Goal: Task Accomplishment & Management: Complete application form

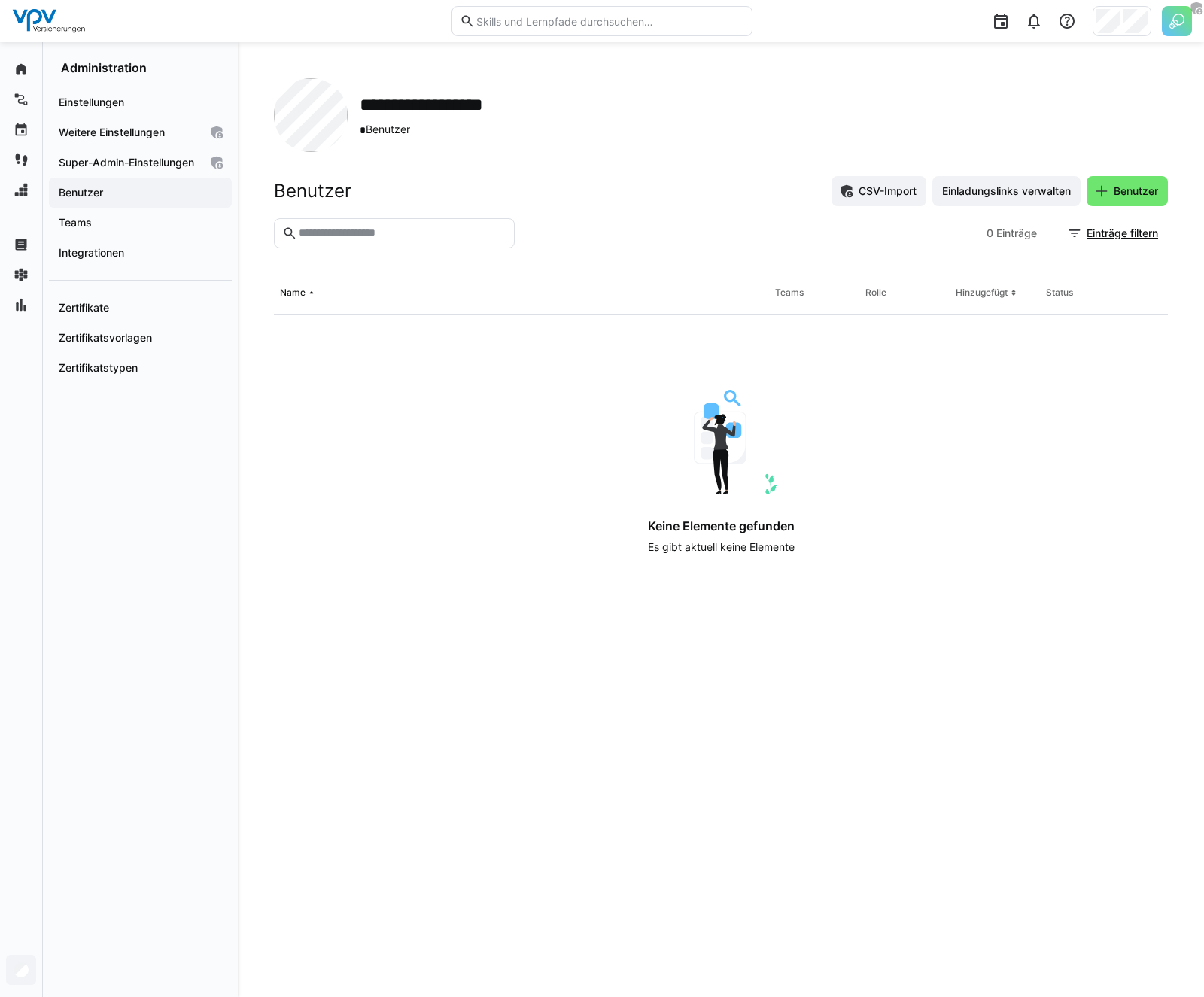
click at [1170, 23] on img at bounding box center [1177, 21] width 31 height 31
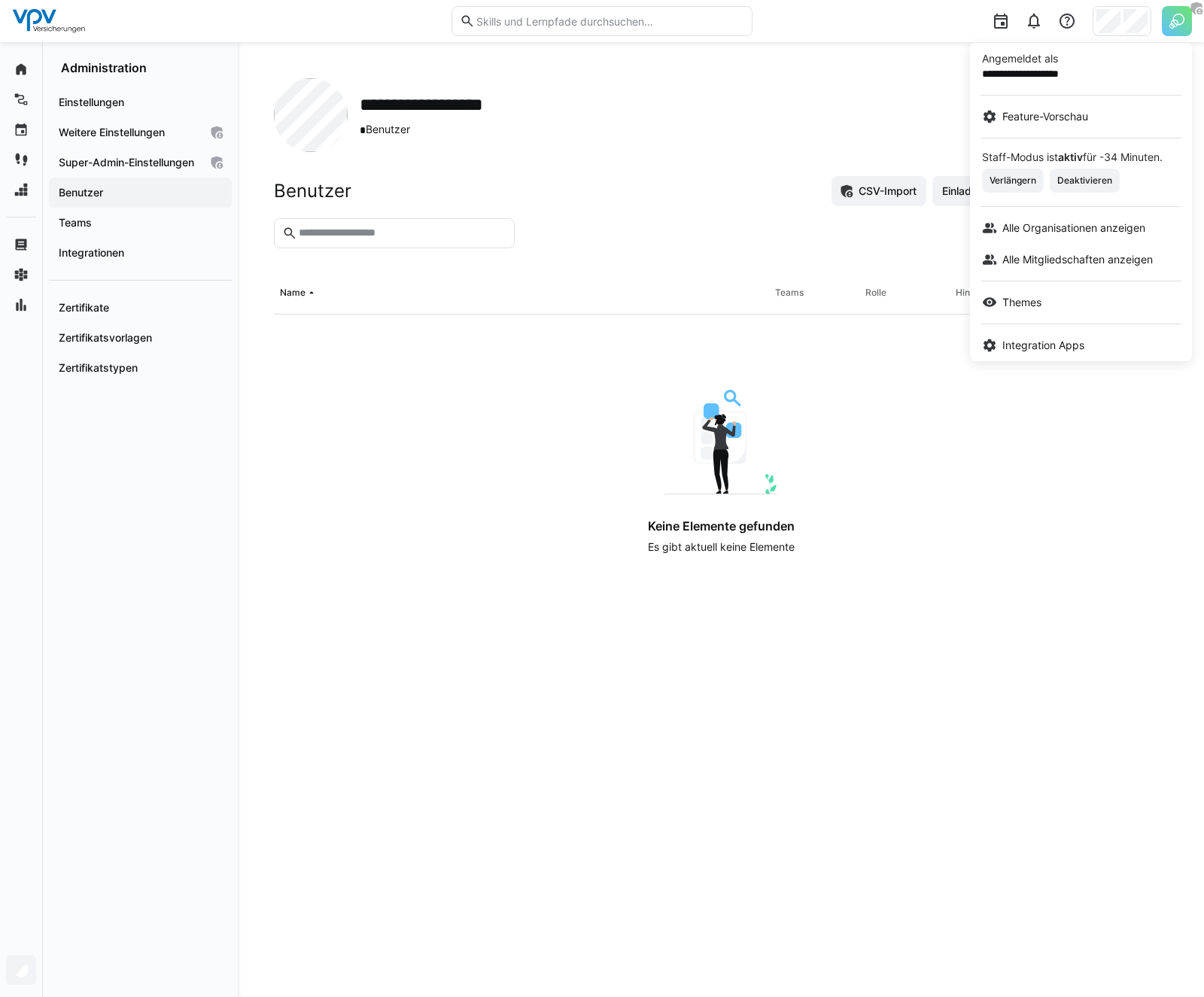
click at [318, 31] on div at bounding box center [602, 498] width 1204 height 997
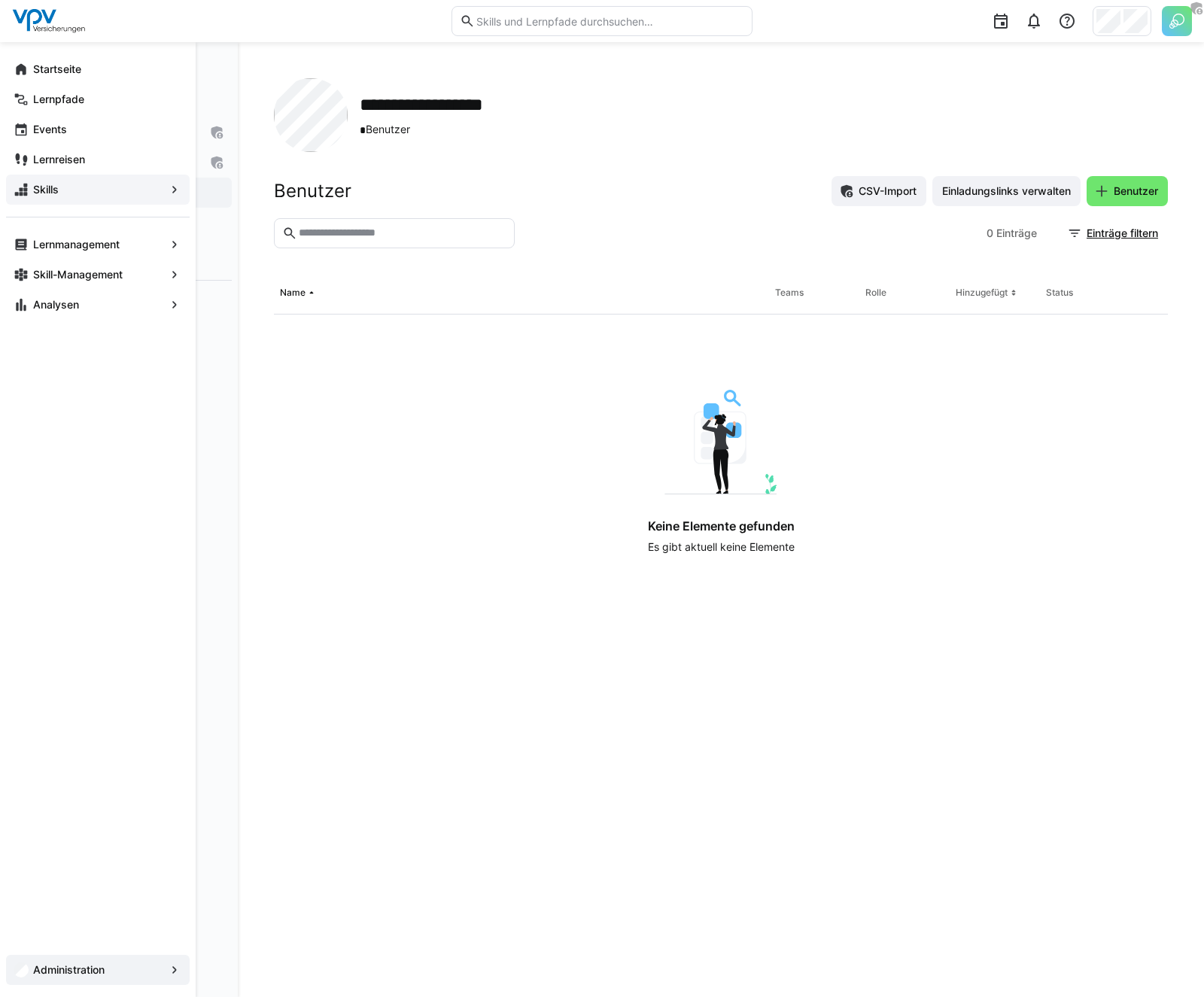
click at [31, 195] on span "Skills" at bounding box center [98, 189] width 134 height 15
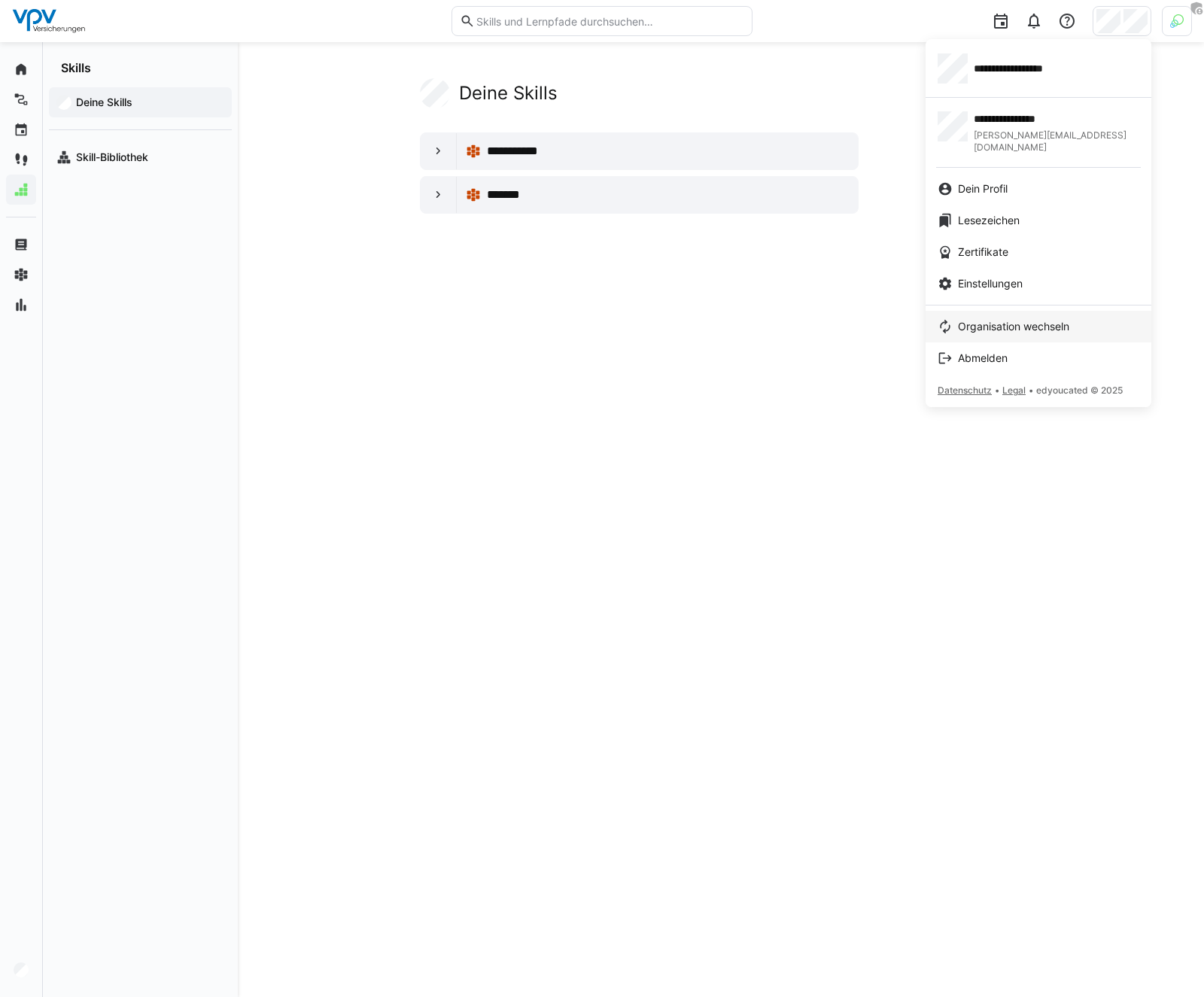
click at [1016, 319] on span "Organisation wechseln" at bounding box center [1014, 326] width 112 height 15
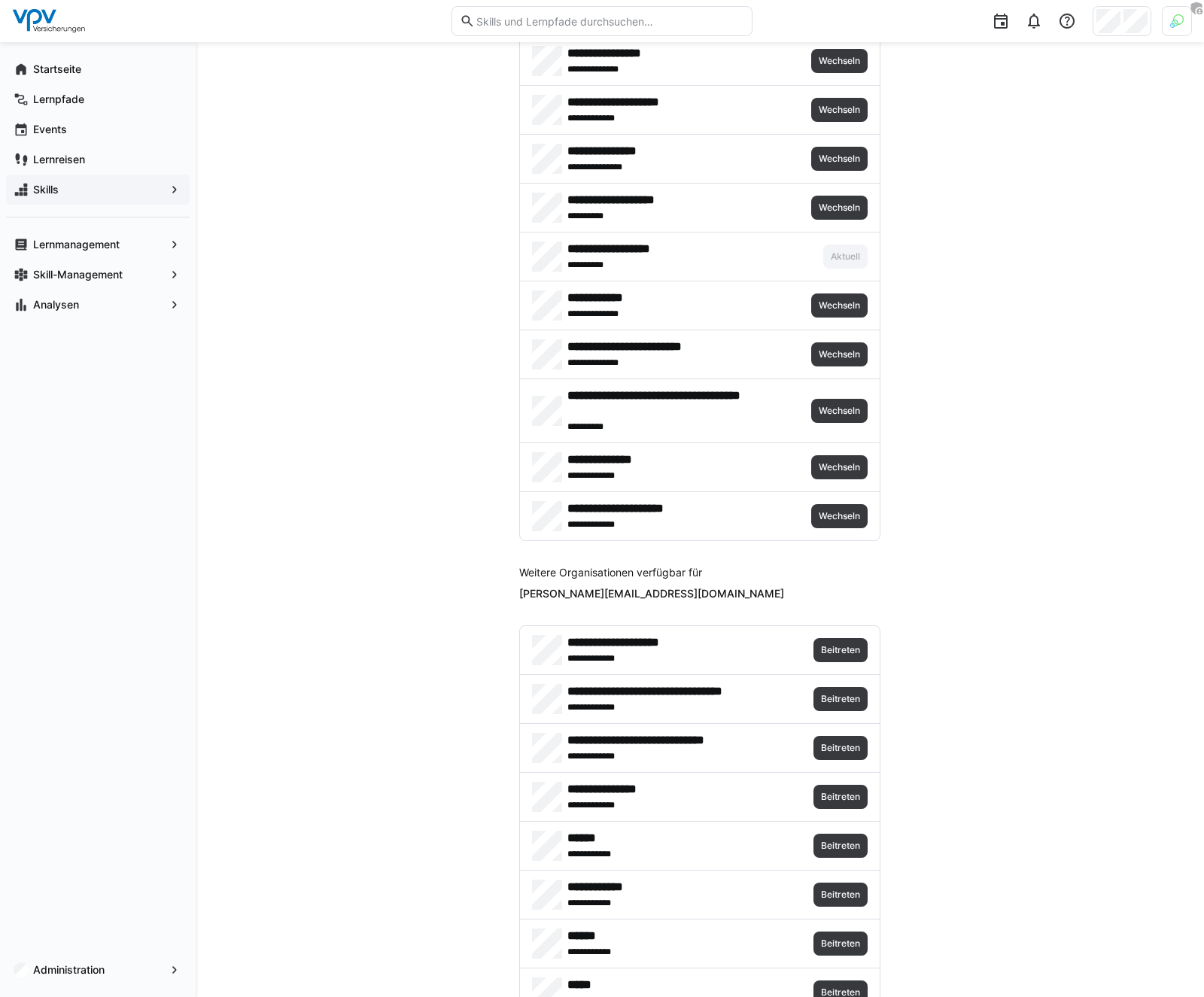
scroll to position [3298, 0]
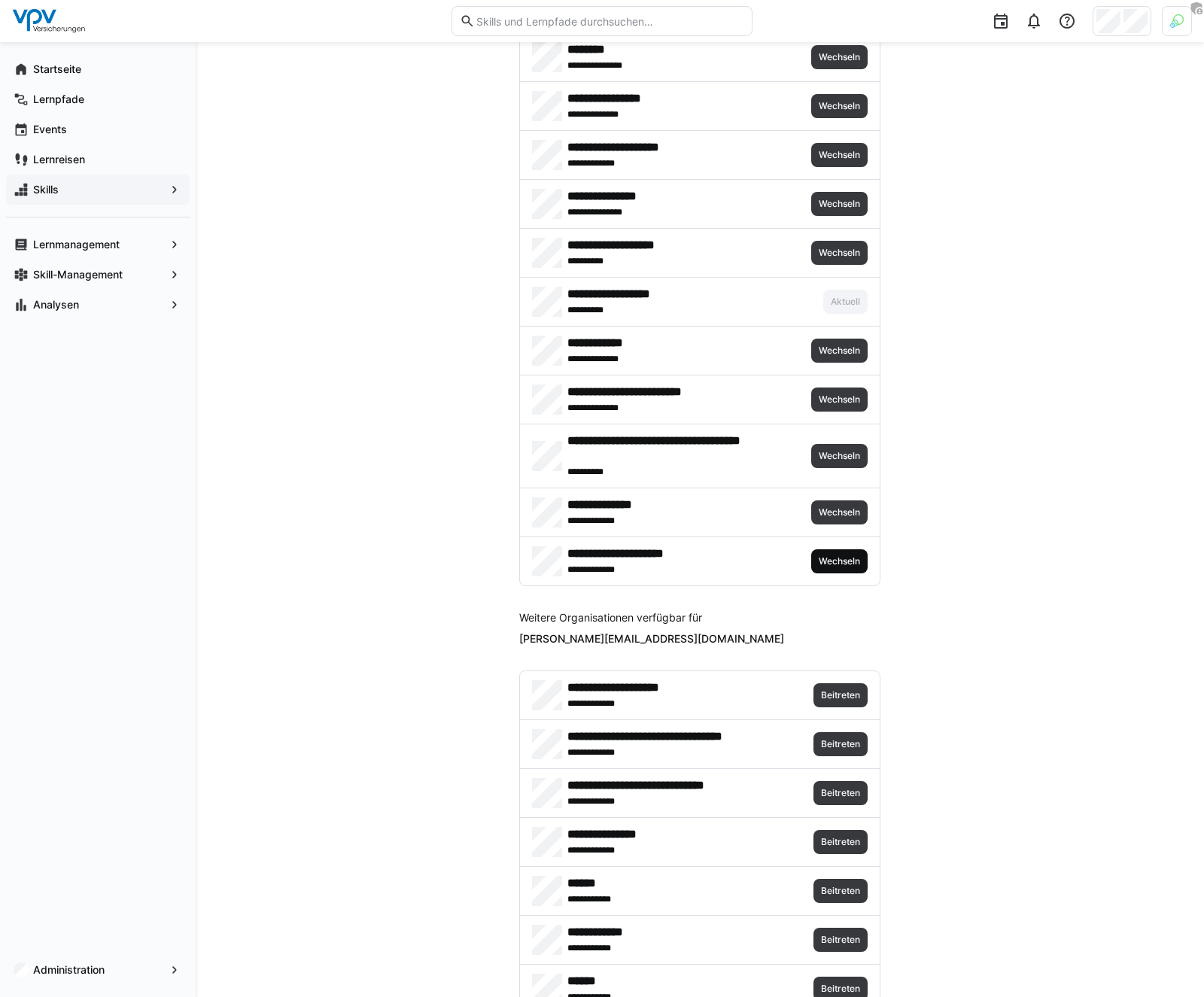
click at [838, 569] on span "Wechseln" at bounding box center [839, 562] width 57 height 24
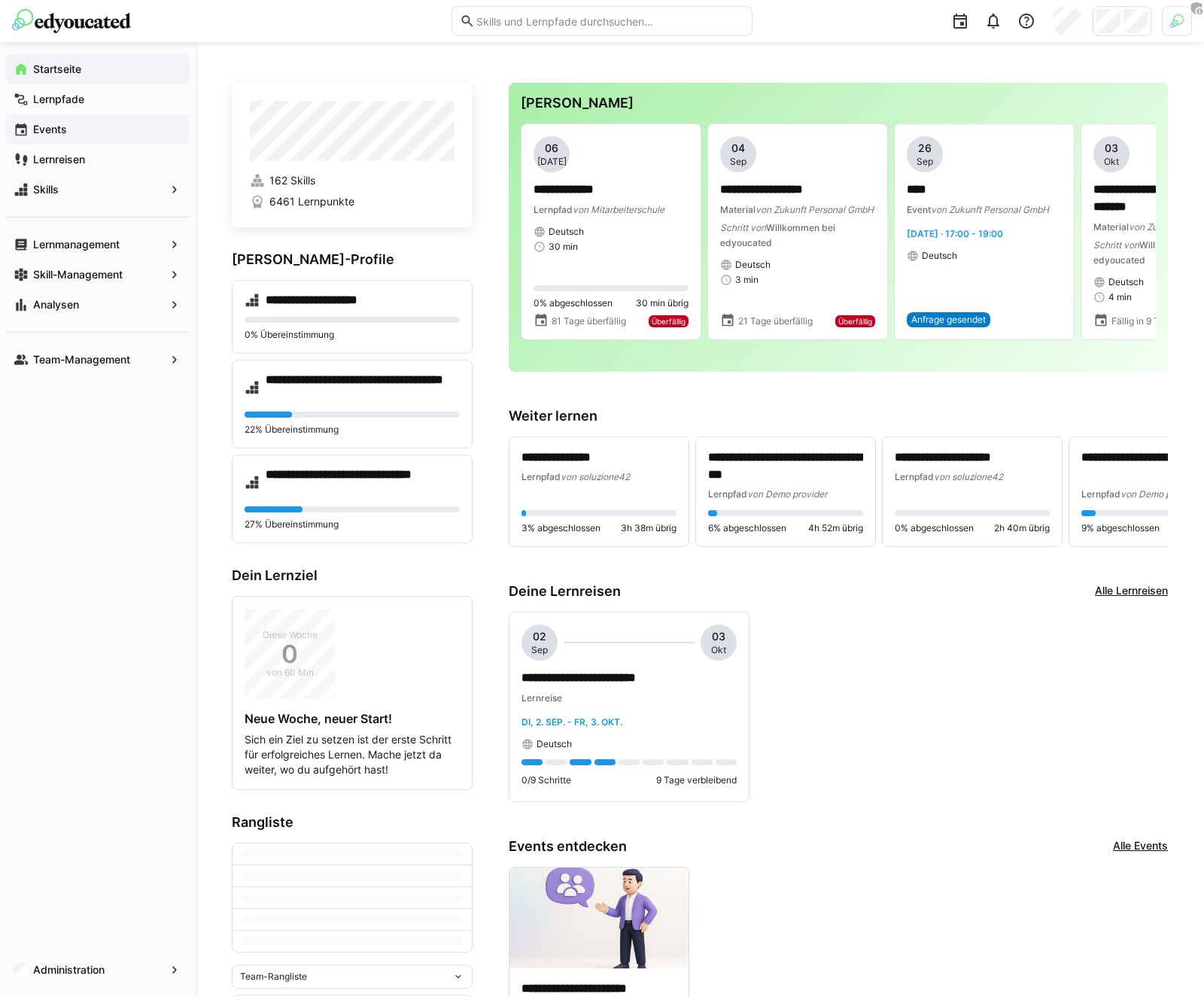
click at [0, 0] on app-navigation-label "Events" at bounding box center [0, 0] width 0 height 0
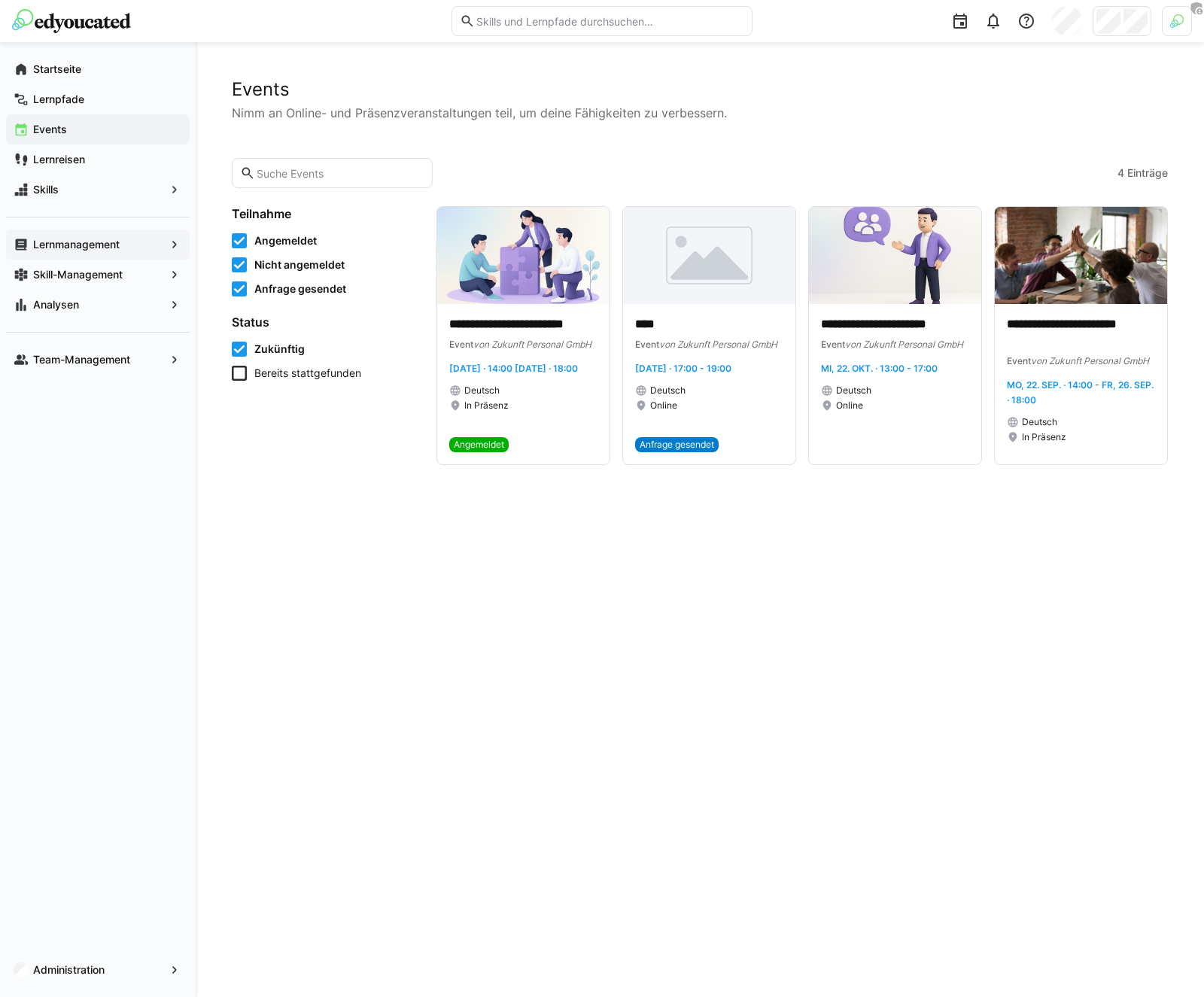
click at [78, 251] on span "Lernmanagement" at bounding box center [98, 244] width 134 height 15
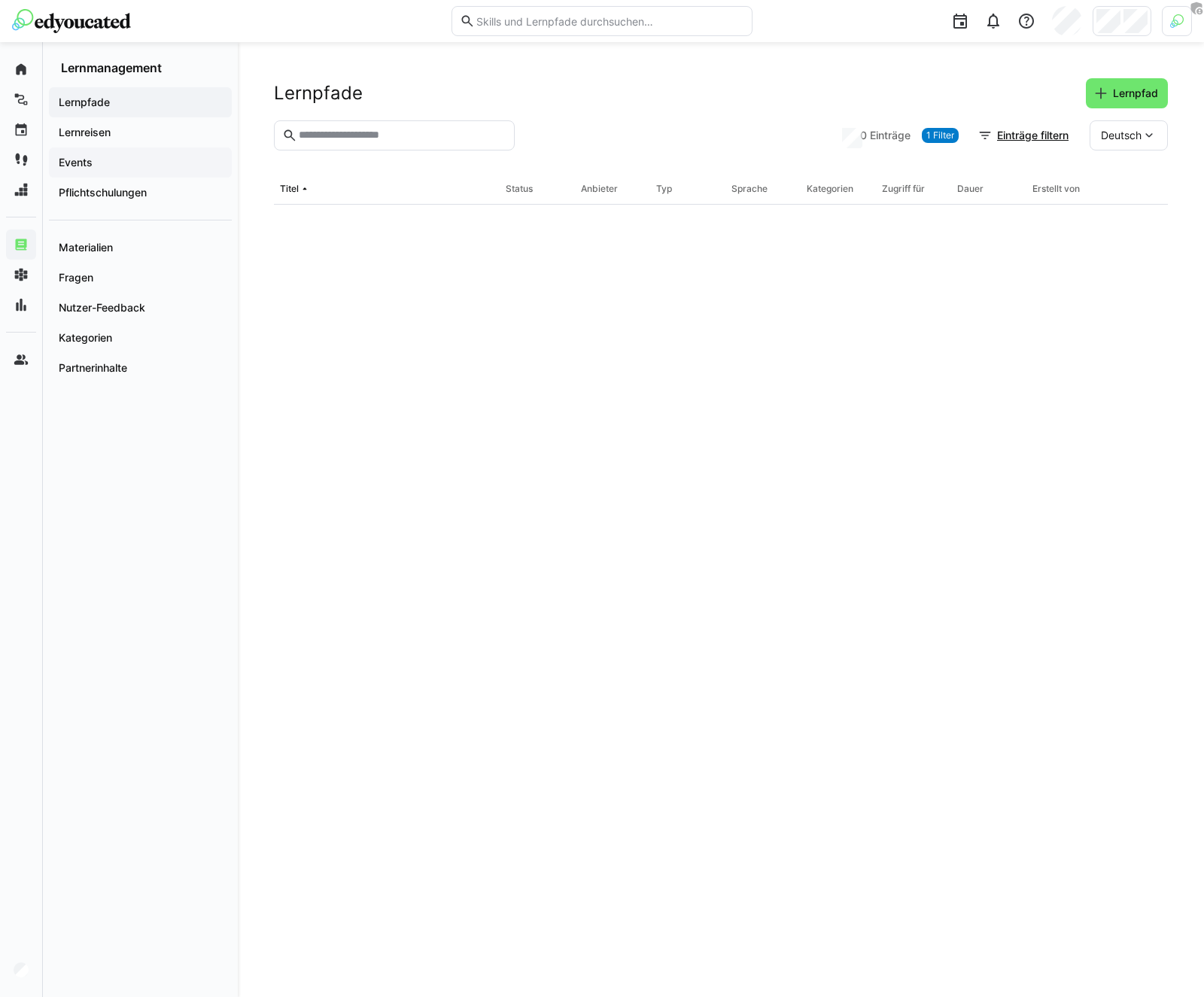
click at [0, 0] on app-navigation-label "Events" at bounding box center [0, 0] width 0 height 0
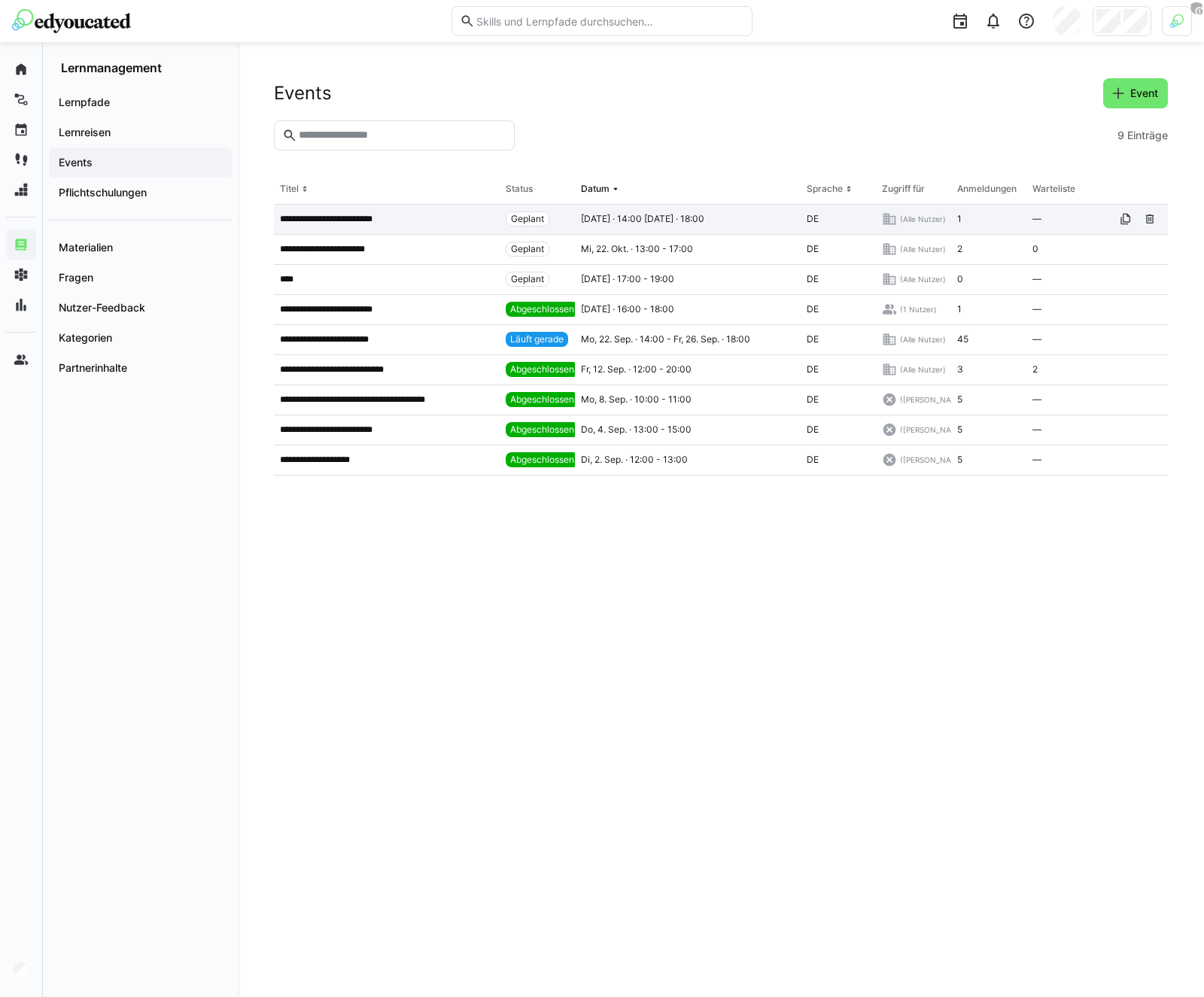
click at [352, 228] on div "**********" at bounding box center [387, 220] width 226 height 31
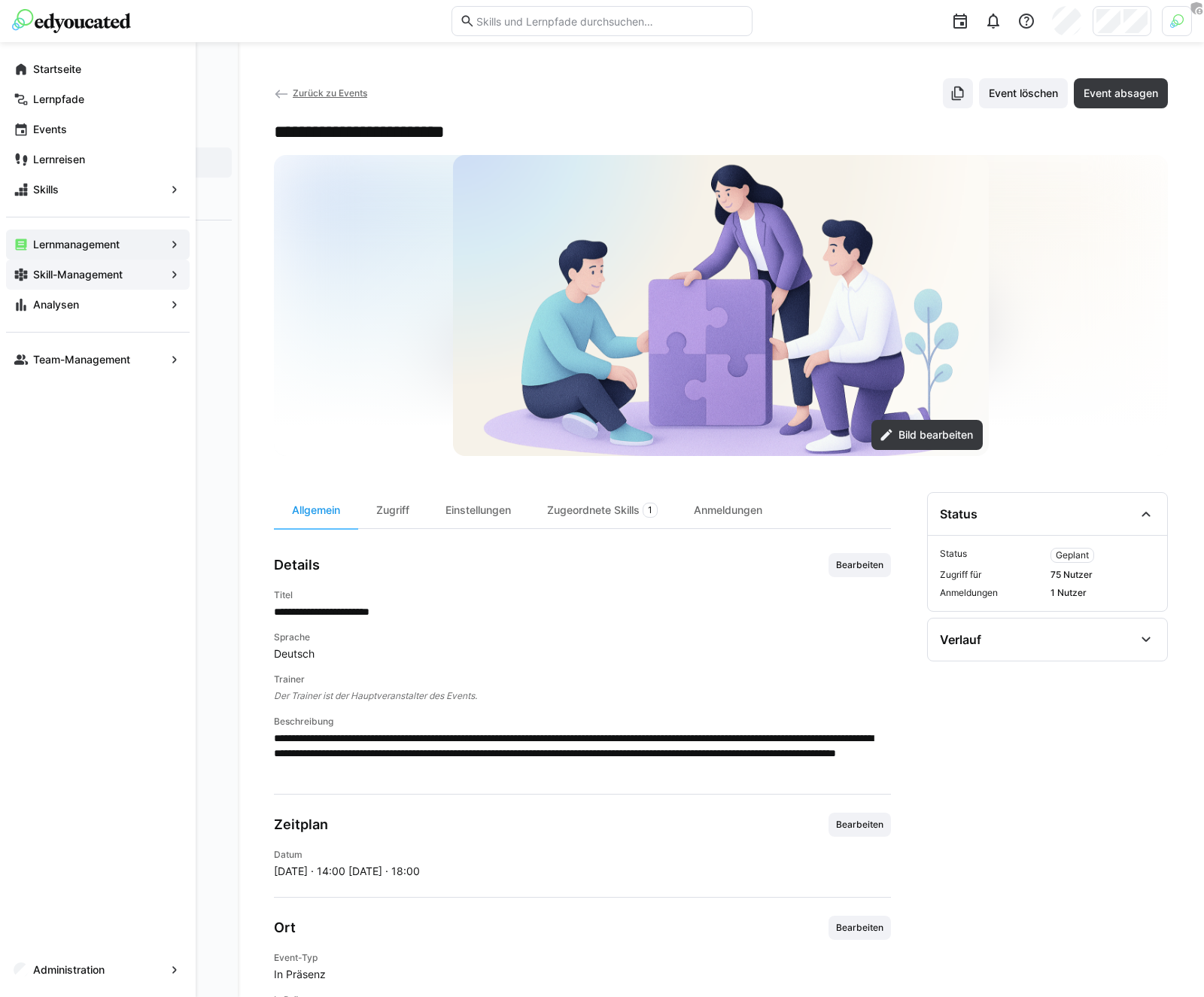
click at [19, 274] on eds-icon at bounding box center [21, 274] width 15 height 15
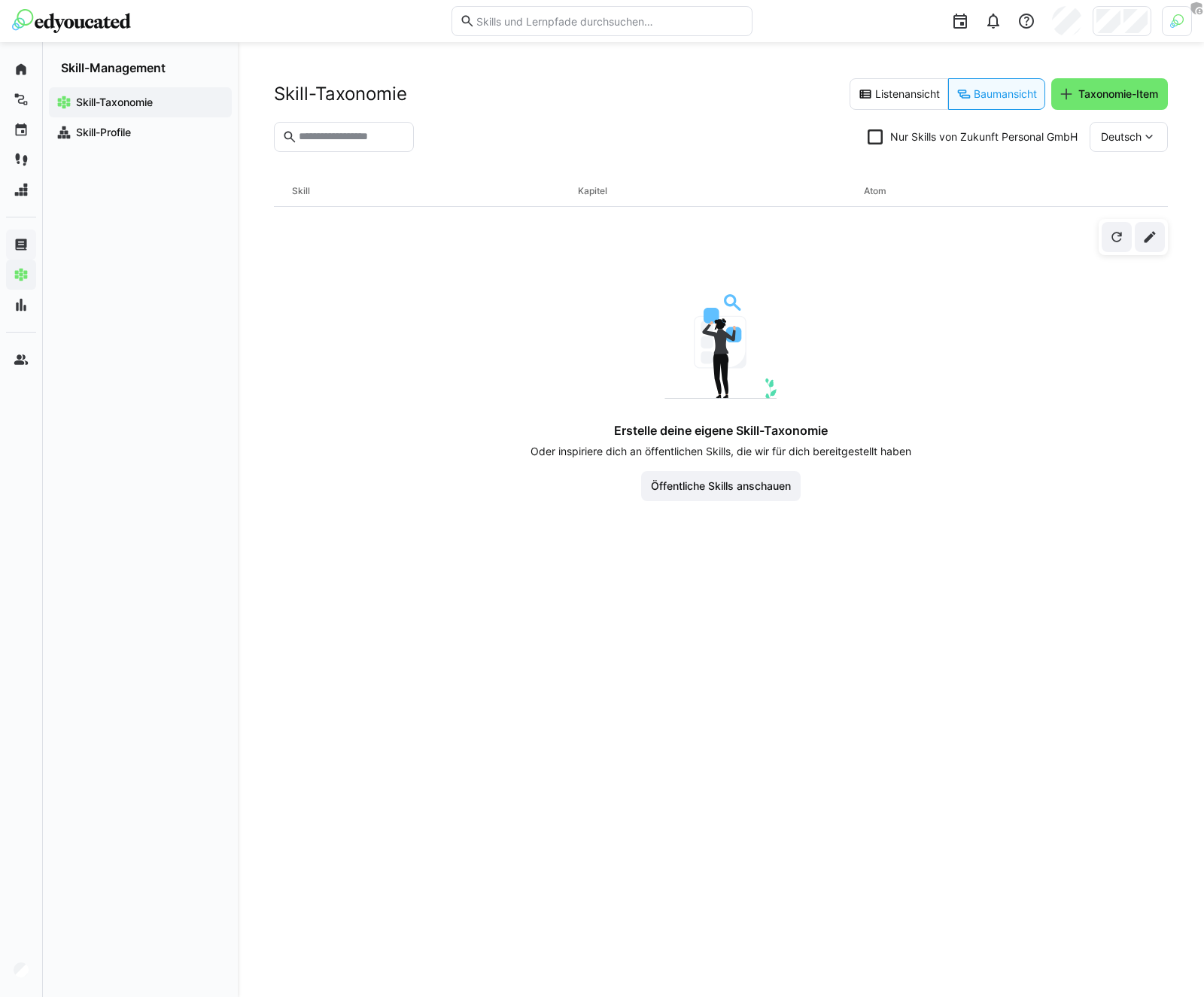
click at [884, 129] on eds-checkbox "Nur Skills von Zukunft Personal GmbH" at bounding box center [973, 136] width 210 height 15
click at [885, 135] on eds-checkbox "Nur Skills von Zukunft Personal GmbH" at bounding box center [973, 136] width 210 height 15
click at [894, 101] on eds-button-option "Listenansicht" at bounding box center [899, 94] width 99 height 31
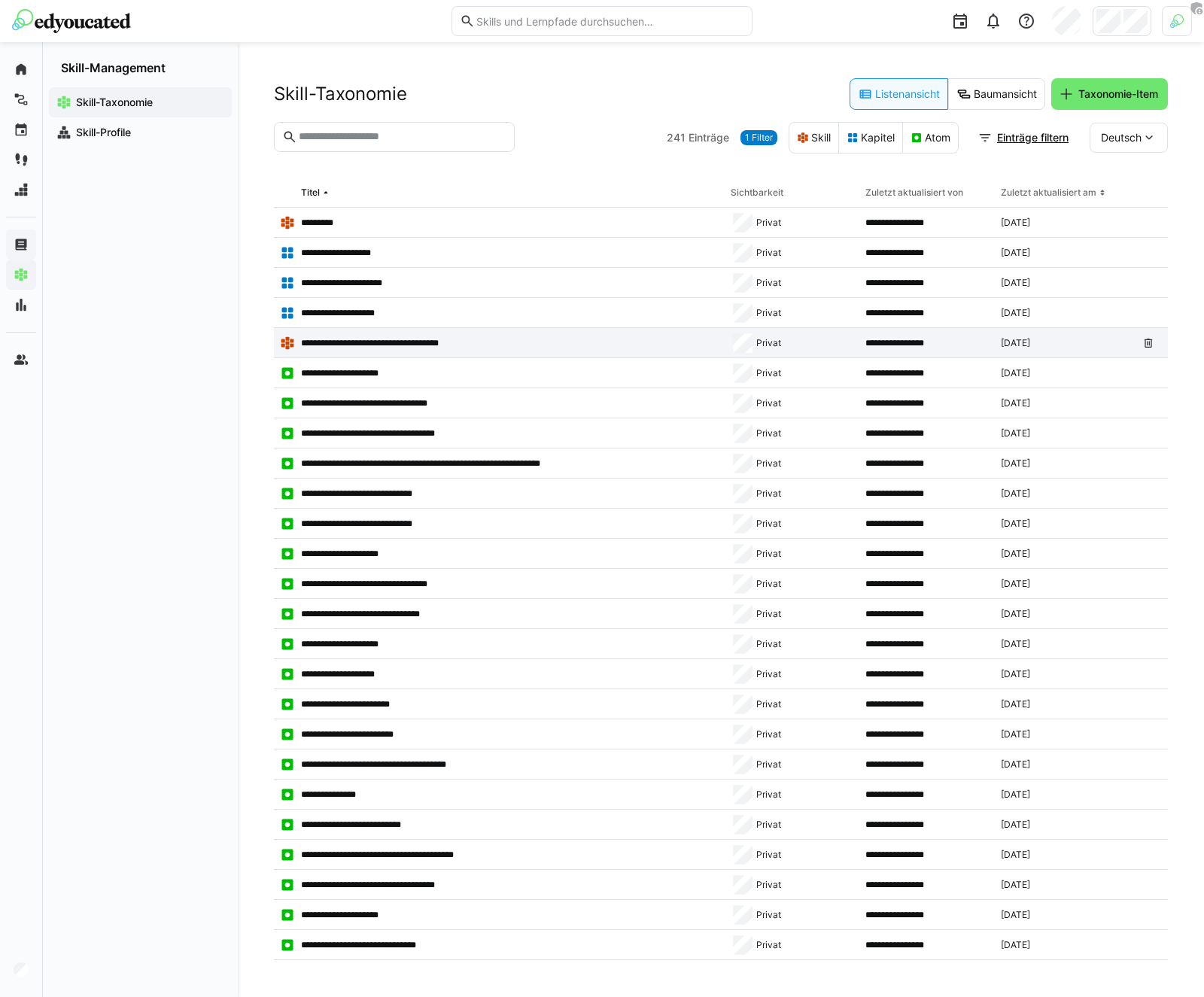
click at [376, 339] on p "**********" at bounding box center [388, 344] width 174 height 12
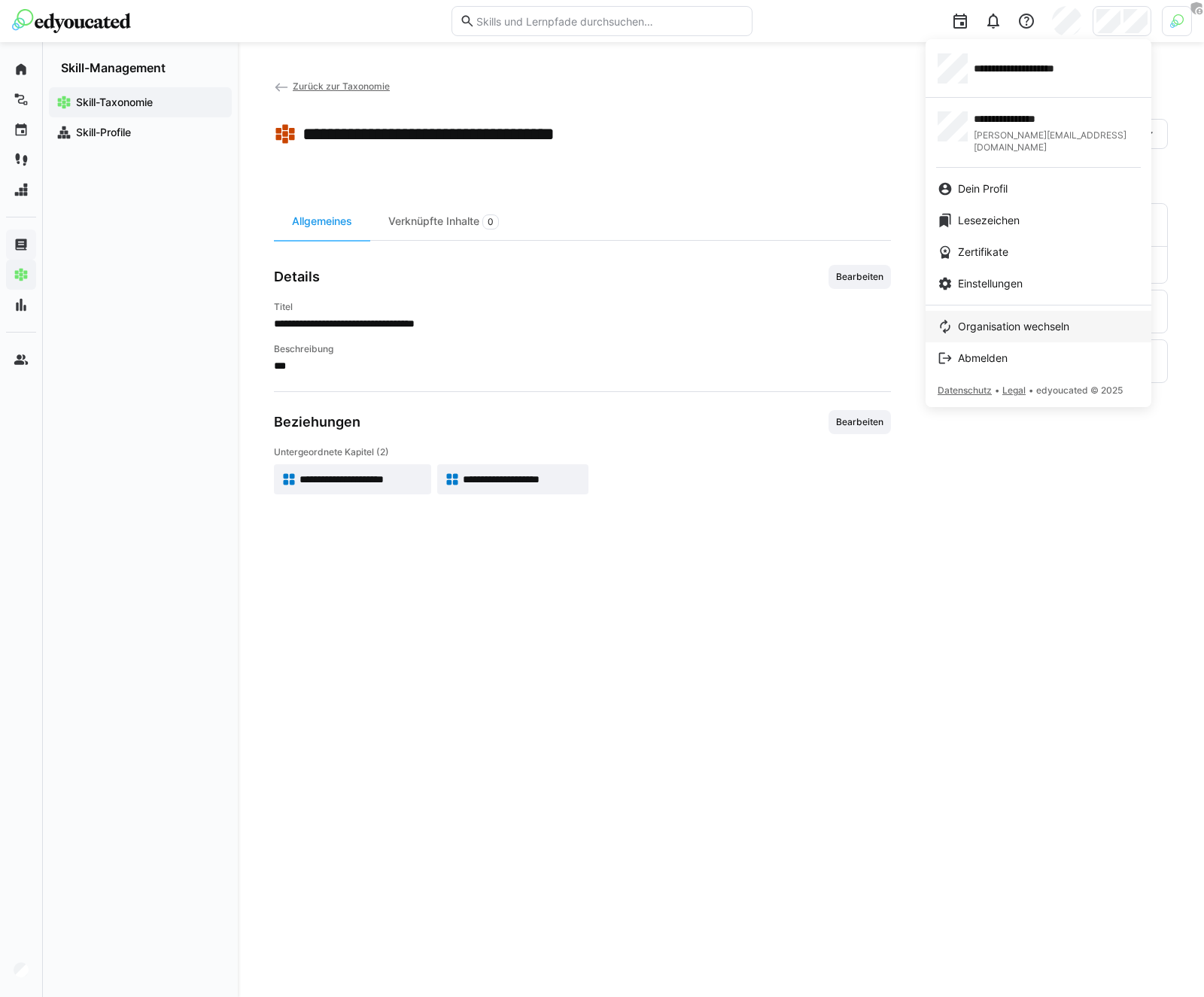
click at [969, 319] on span "Organisation wechseln" at bounding box center [1014, 326] width 112 height 15
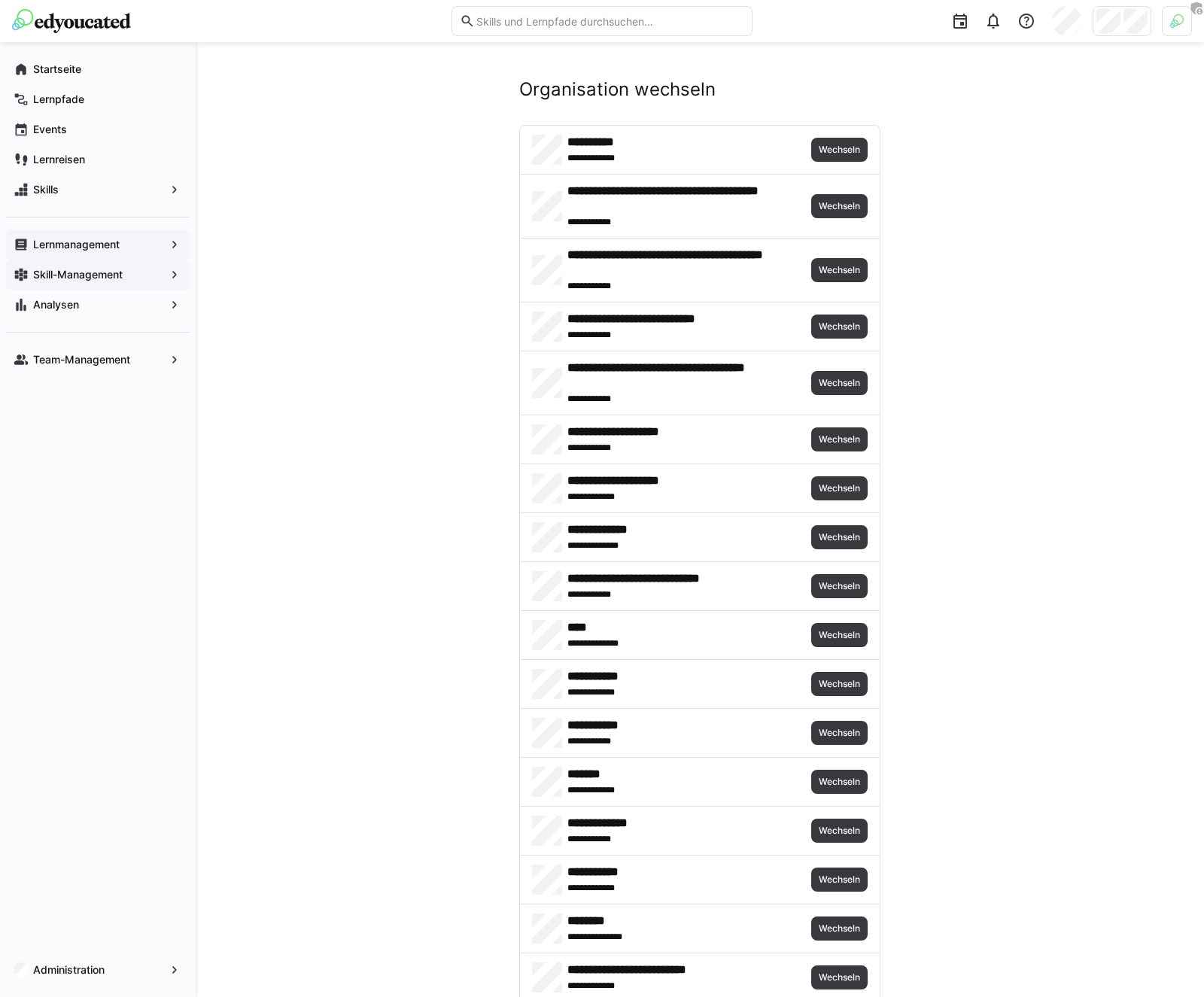
scroll to position [3095, 0]
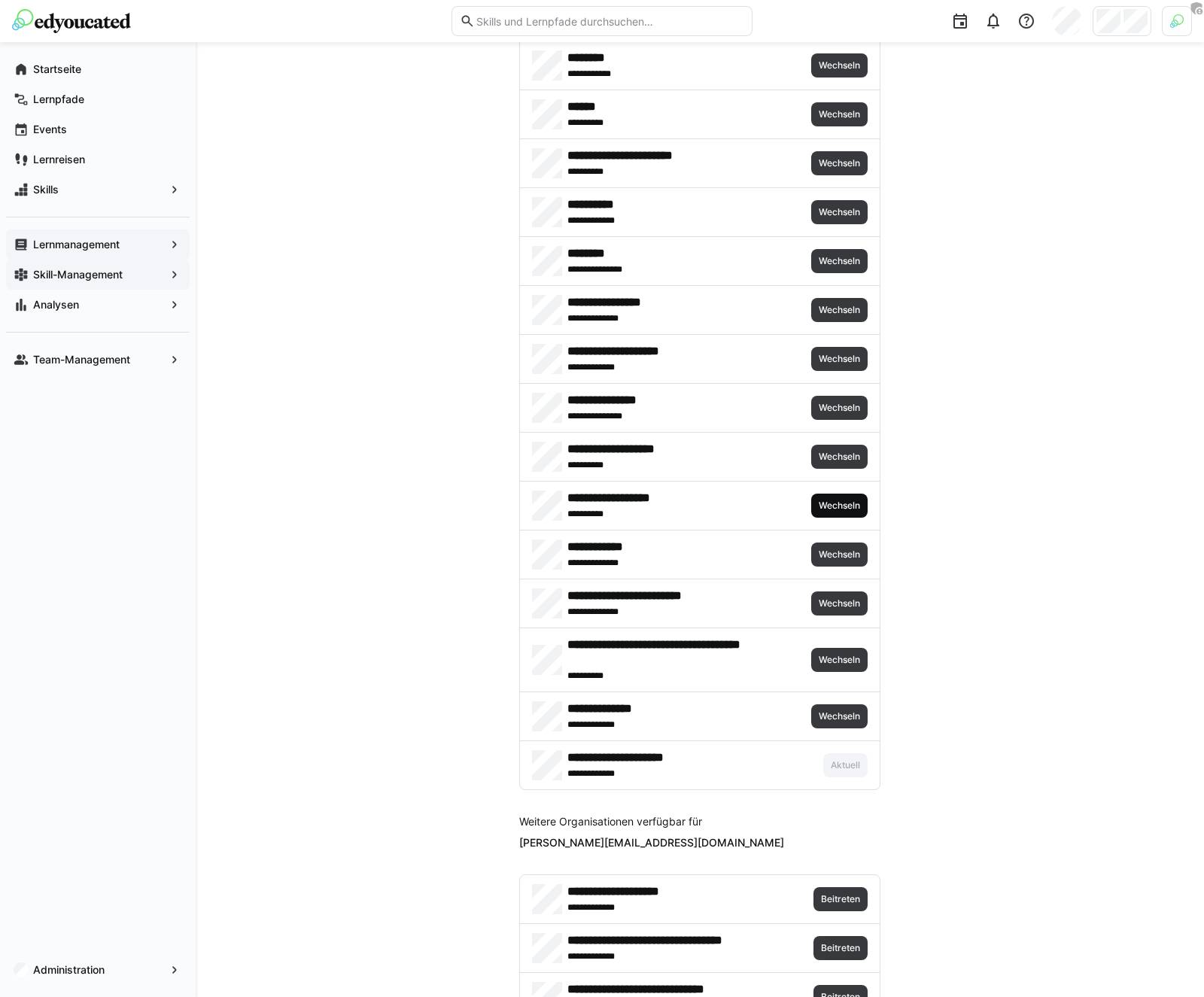
click at [838, 497] on span "Wechseln" at bounding box center [839, 506] width 57 height 24
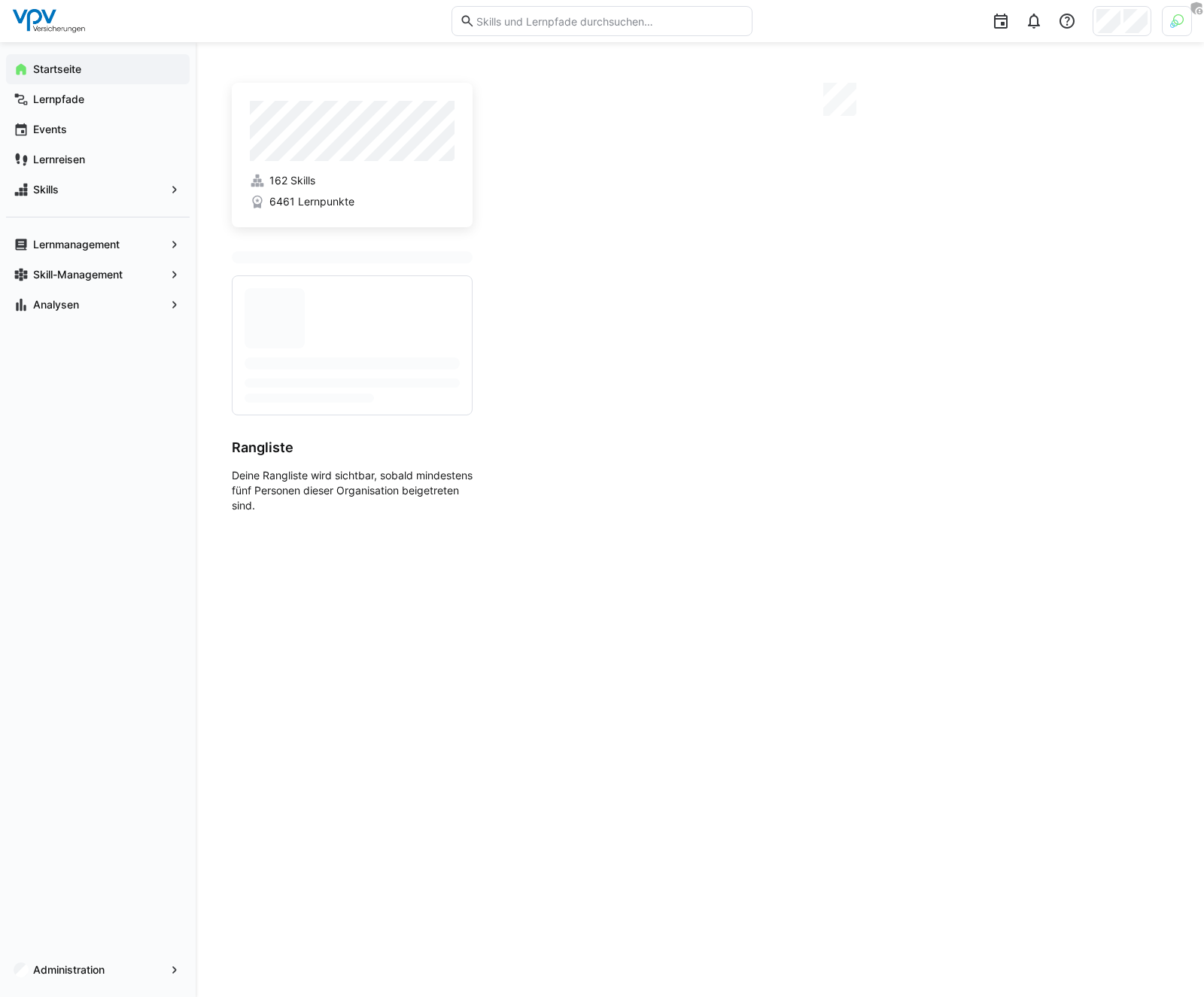
click at [0, 0] on app-navigation-label "Administration" at bounding box center [0, 0] width 0 height 0
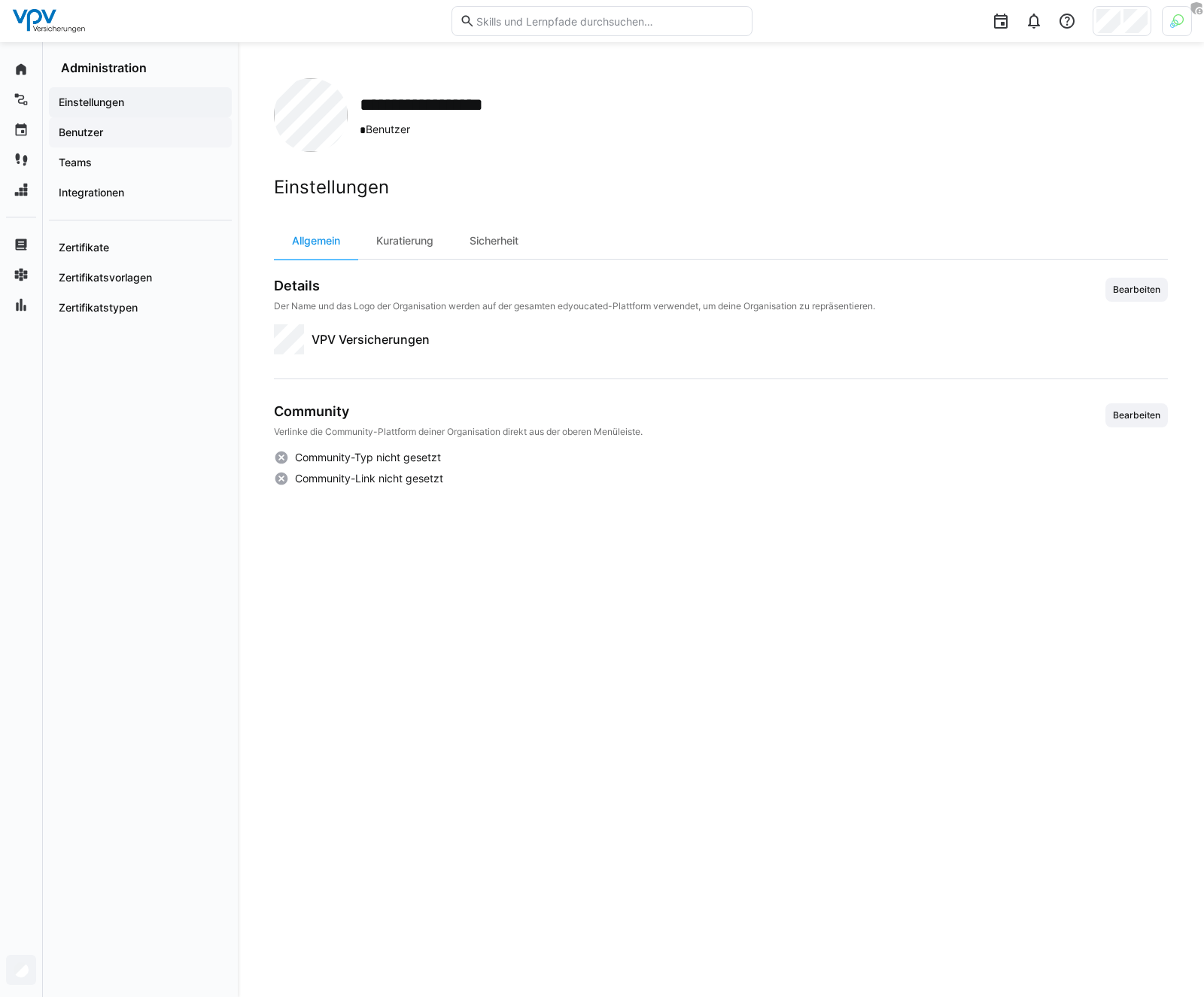
click at [94, 123] on div "Benutzer" at bounding box center [140, 133] width 183 height 31
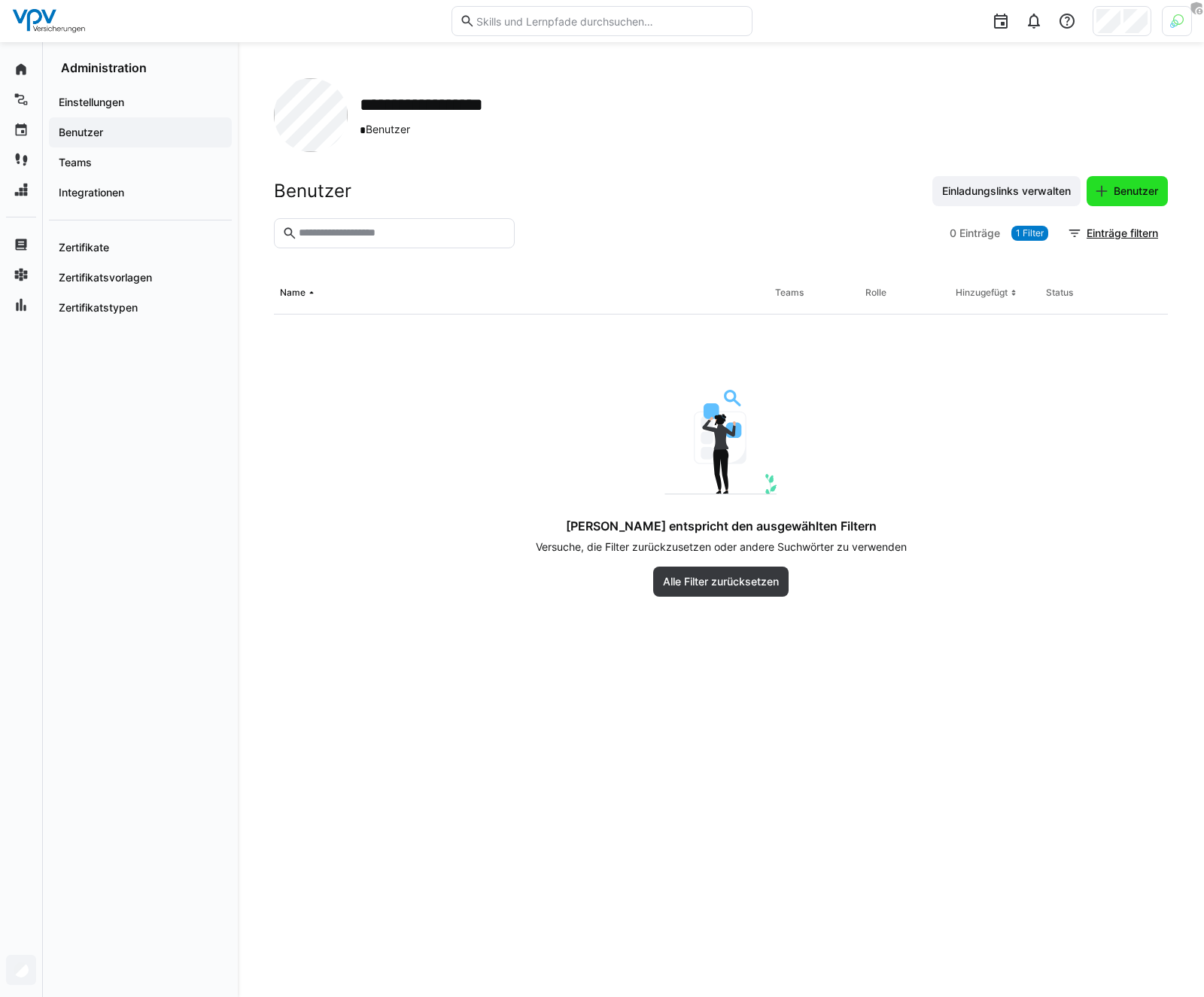
click at [1156, 187] on span "Benutzer" at bounding box center [1136, 191] width 49 height 15
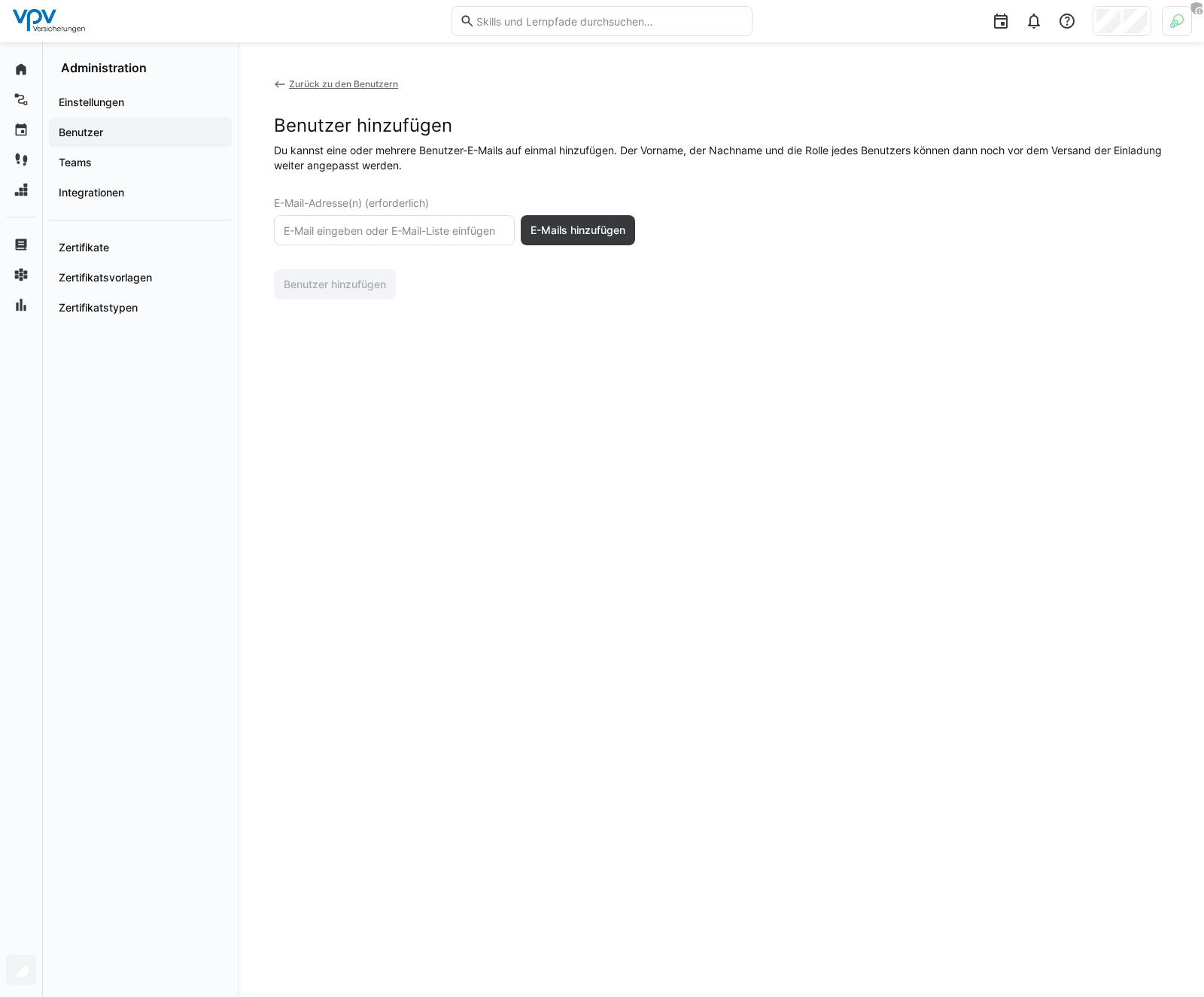
click at [400, 237] on eds-input at bounding box center [394, 230] width 241 height 31
paste input "[PERSON_NAME][EMAIL_ADDRESS][DOMAIN_NAME]"
type input "[PERSON_NAME][EMAIL_ADDRESS][DOMAIN_NAME] [PERSON_NAME][EMAIL_ADDRESS][DOMAIN_N…"
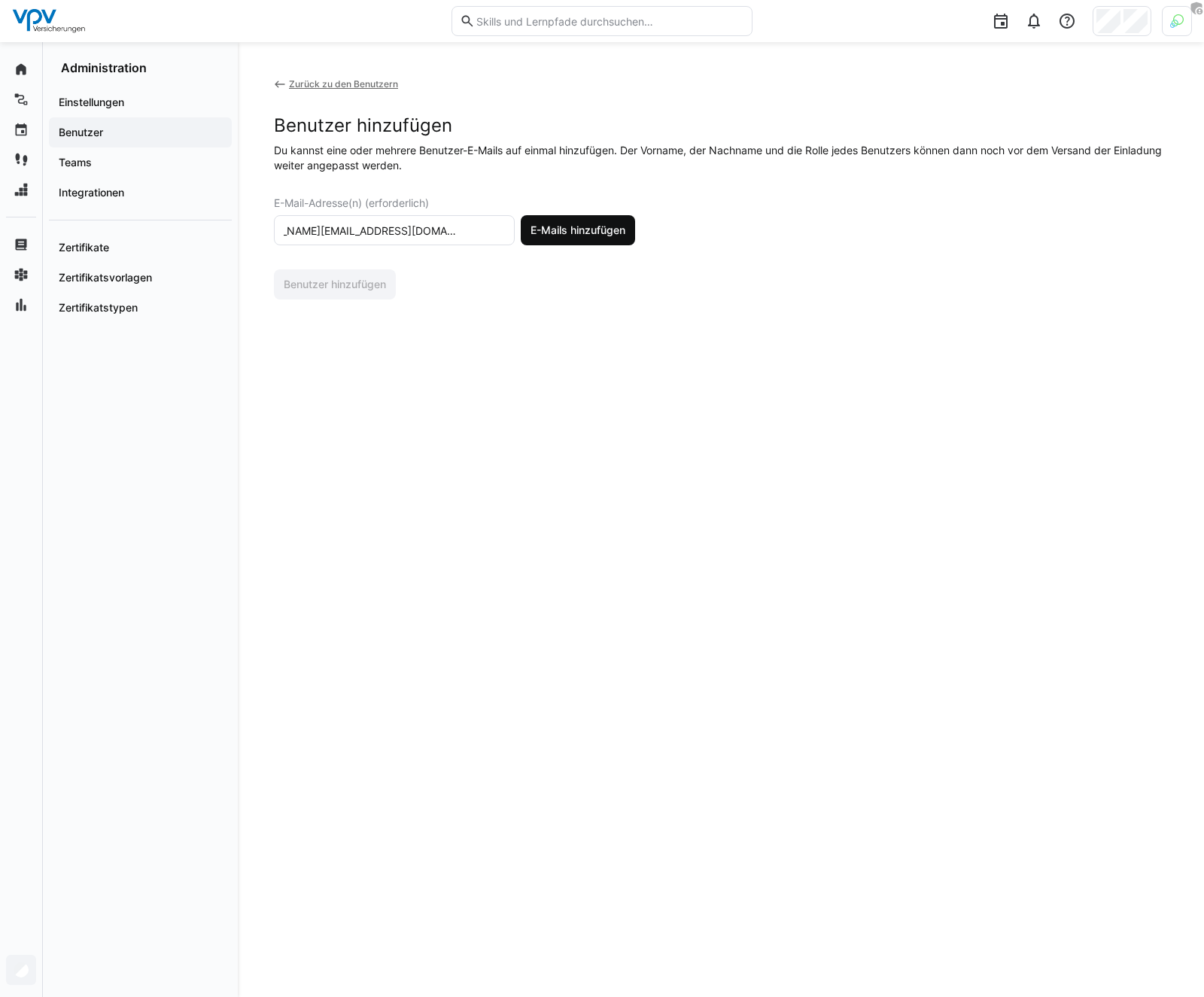
scroll to position [0, 0]
click at [550, 225] on span "E-Mails hinzufügen" at bounding box center [578, 229] width 99 height 15
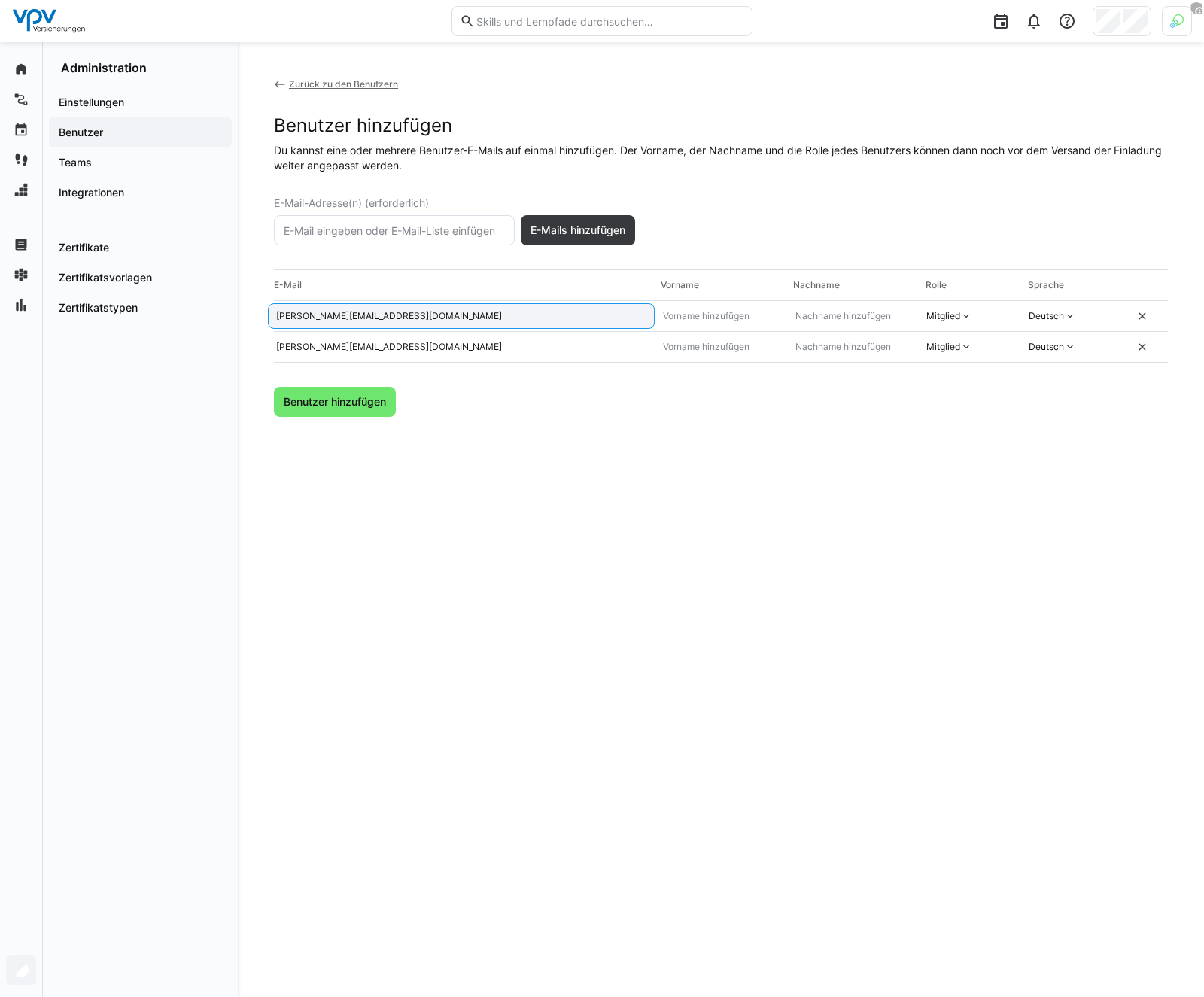
drag, startPoint x: 351, startPoint y: 310, endPoint x: 272, endPoint y: 310, distance: 79.0
click at [272, 310] on eds-input "[PERSON_NAME][EMAIL_ADDRESS][DOMAIN_NAME]" at bounding box center [461, 316] width 387 height 25
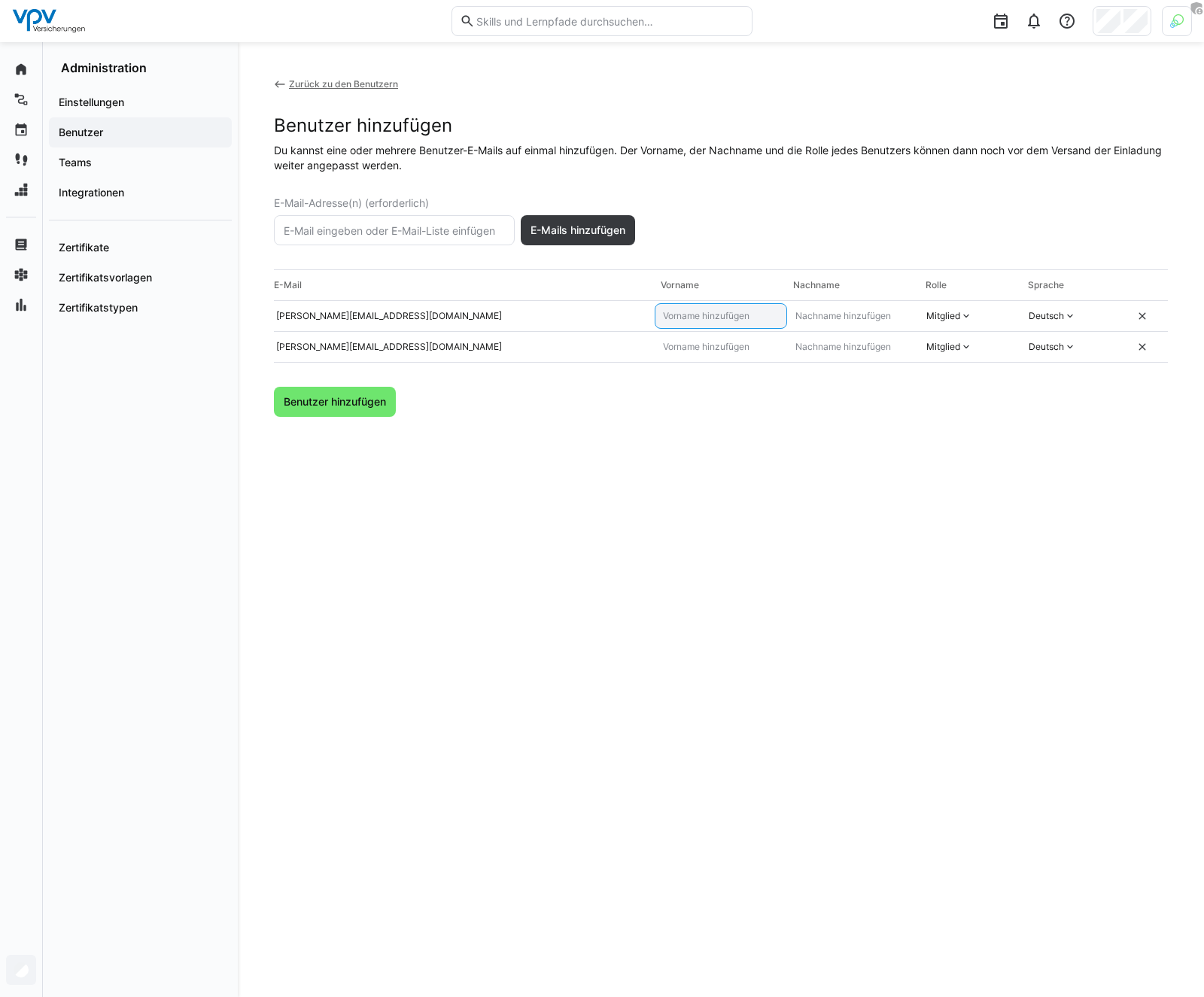
click at [692, 313] on input "text" at bounding box center [721, 316] width 119 height 12
paste input "[PERSON_NAME].[PERSON_NAME]"
click at [700, 318] on input "[PERSON_NAME].[PERSON_NAME]" at bounding box center [721, 316] width 119 height 12
type input "[PERSON_NAME]."
click at [828, 312] on input "text" at bounding box center [853, 316] width 119 height 12
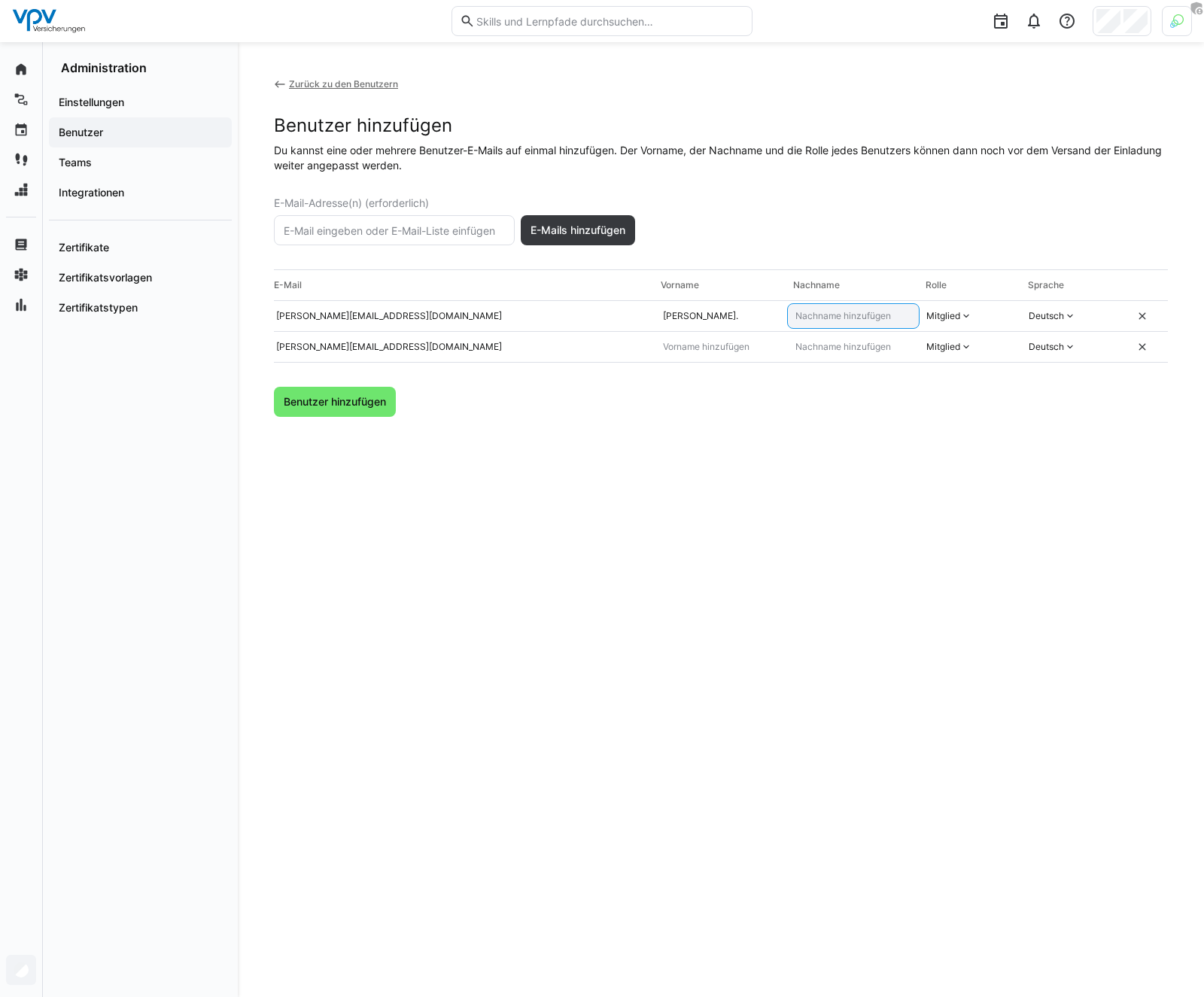
paste input "[PERSON_NAME]"
click at [851, 320] on input "[PERSON_NAME]" at bounding box center [853, 316] width 119 height 12
click at [798, 314] on input "[PERSON_NAME]" at bounding box center [853, 316] width 119 height 12
type input "[PERSON_NAME]"
click at [737, 314] on input "[PERSON_NAME]." at bounding box center [721, 316] width 119 height 12
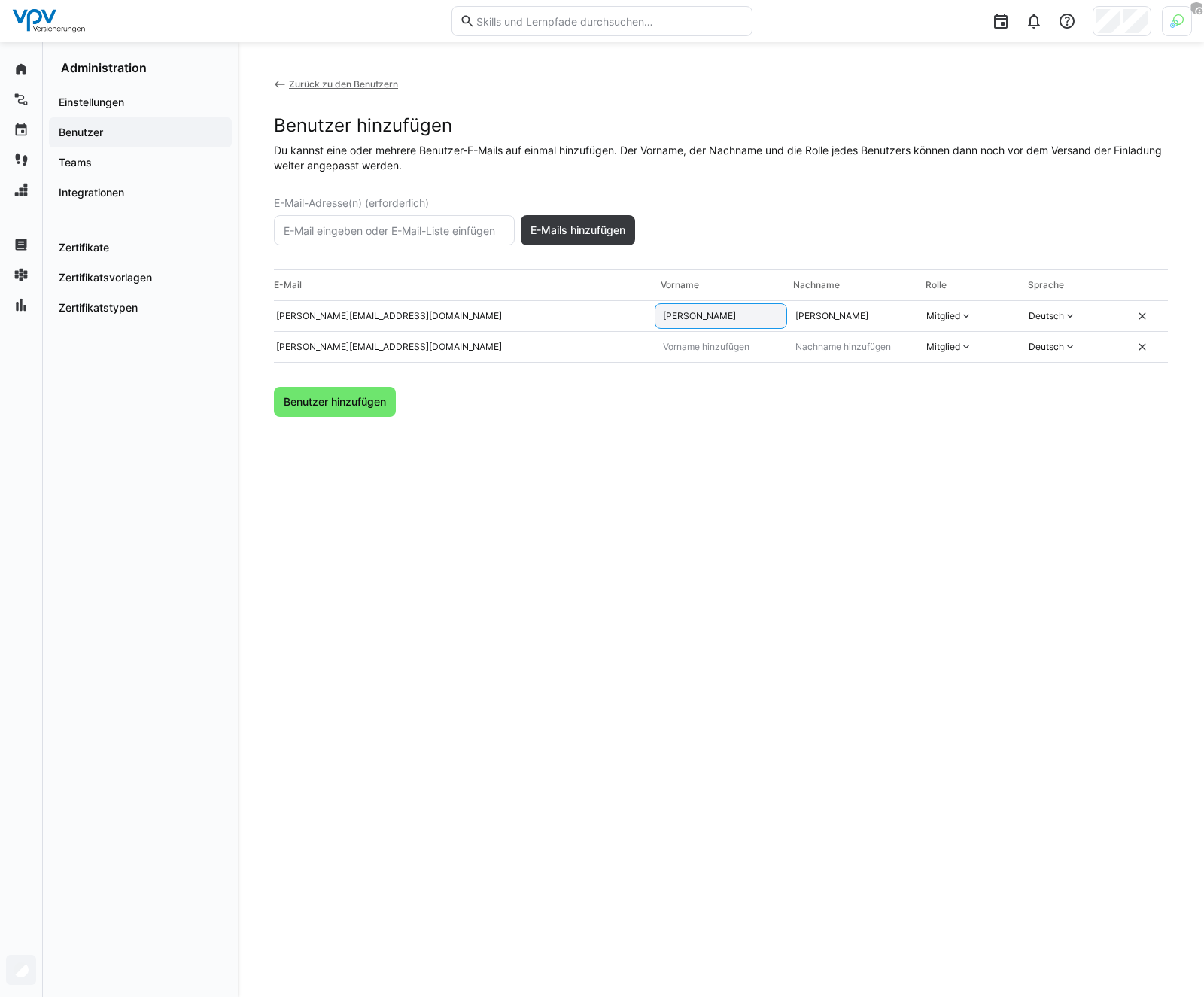
click at [669, 318] on input "[PERSON_NAME]" at bounding box center [721, 316] width 119 height 12
type input "[PERSON_NAME]"
click at [941, 317] on div "Mitglied" at bounding box center [943, 316] width 34 height 12
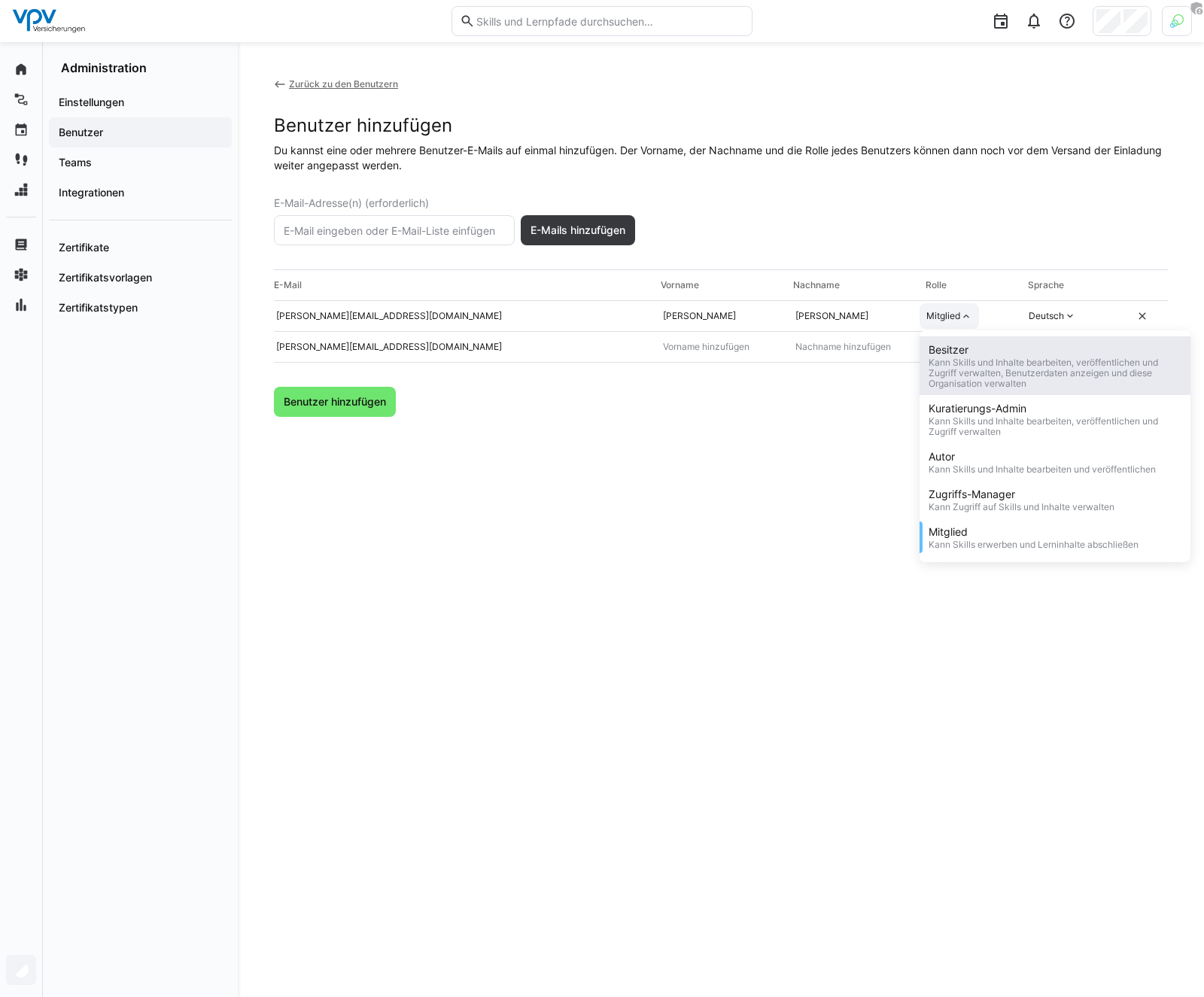
click at [959, 353] on div "Besitzer" at bounding box center [1056, 350] width 253 height 15
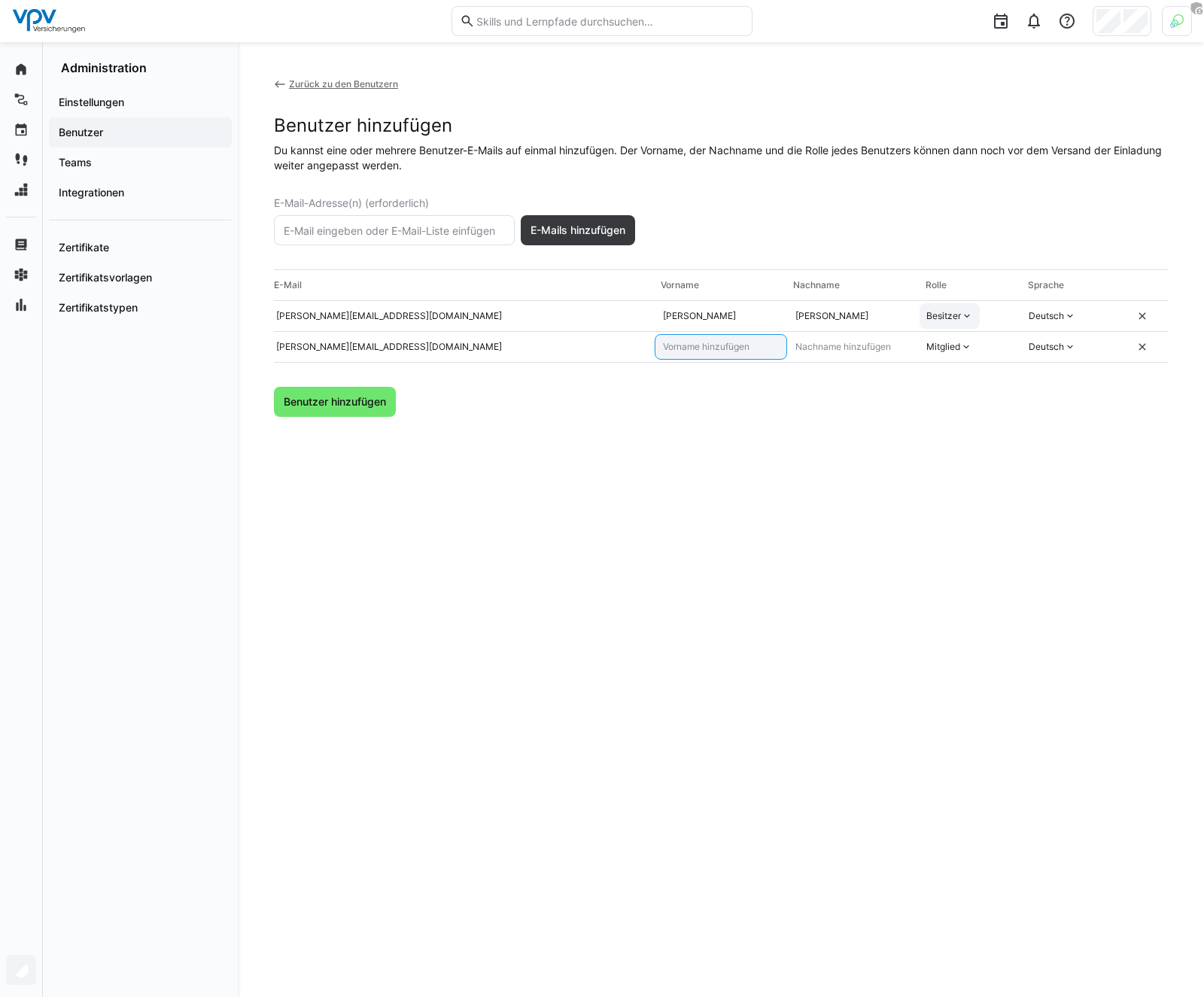
click at [685, 350] on input "text" at bounding box center [721, 347] width 119 height 12
type input "[PERSON_NAME]"
click at [952, 345] on div "Mitglied" at bounding box center [943, 347] width 34 height 12
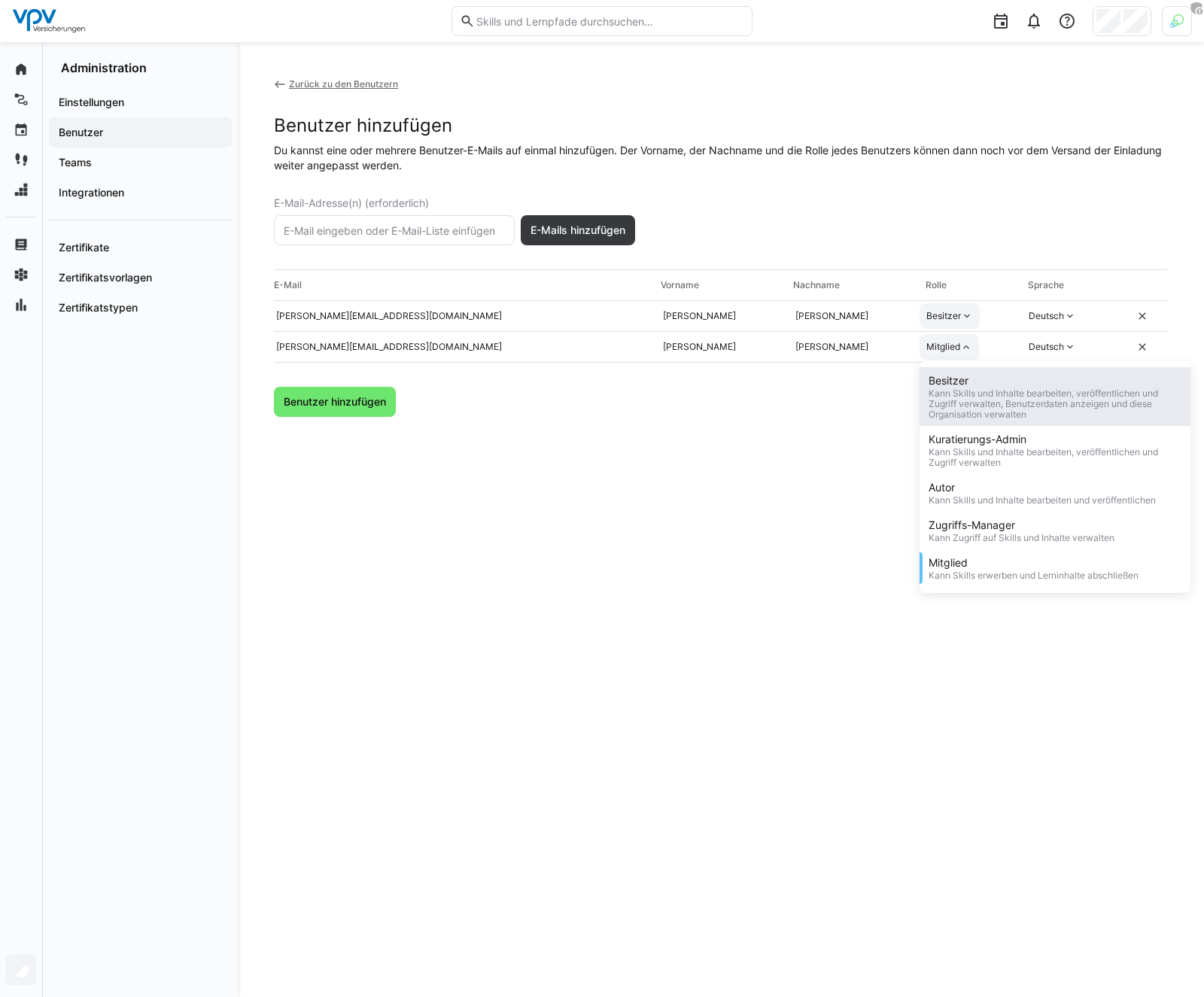
click at [963, 381] on div "Besitzer" at bounding box center [1056, 380] width 253 height 15
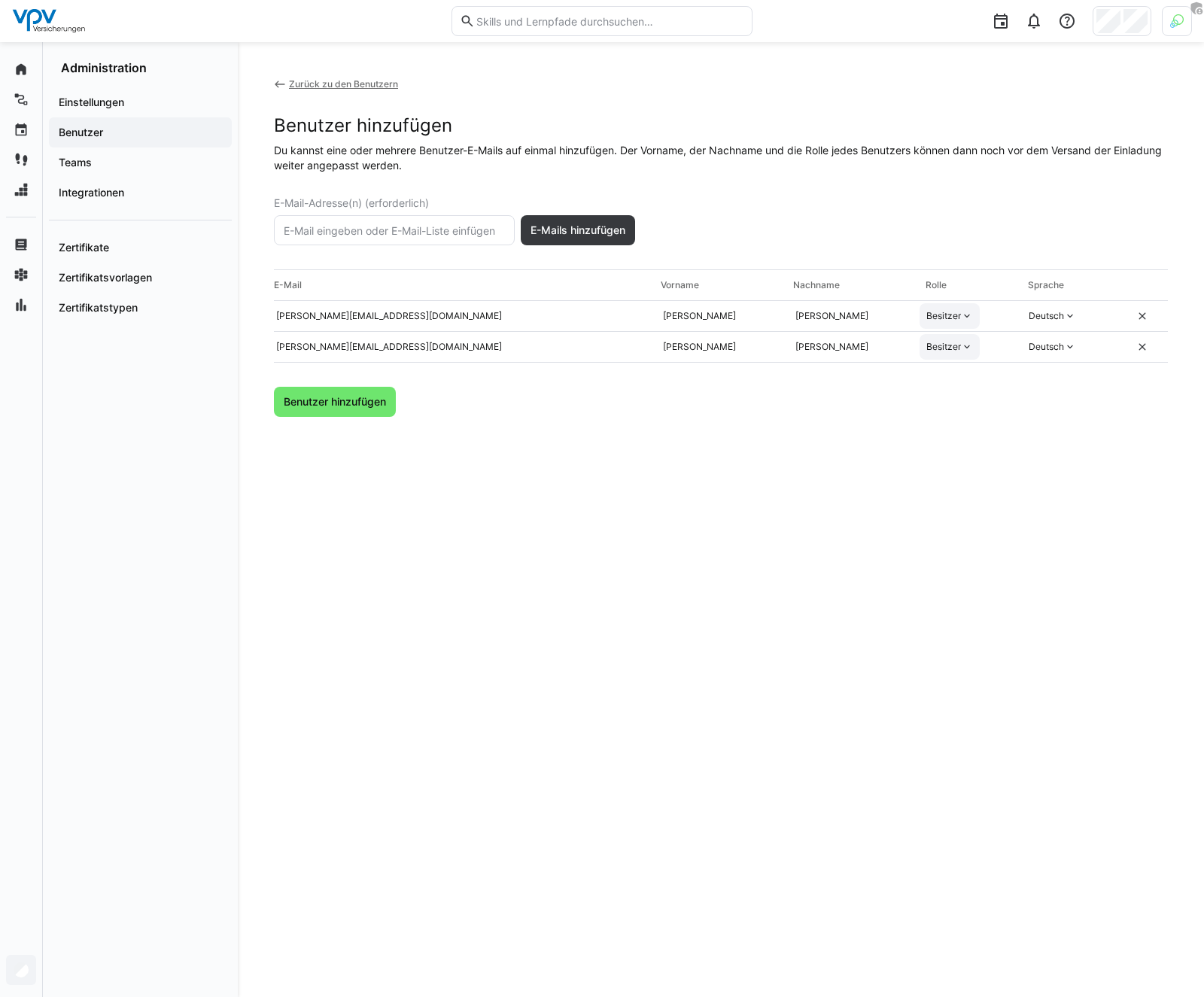
click at [794, 418] on div "Zurück zu den Benutzern Benutzer hinzufügen Du kannst eine oder mehrere Benutze…" at bounding box center [721, 520] width 894 height 883
click at [596, 455] on div "Zurück zu den Benutzern Benutzer hinzufügen Du kannst eine oder mehrere Benutze…" at bounding box center [721, 520] width 894 height 883
click at [595, 454] on div "Zurück zu den Benutzern Benutzer hinzufügen Du kannst eine oder mehrere Benutze…" at bounding box center [721, 520] width 894 height 883
click at [374, 408] on span "Benutzer hinzufügen" at bounding box center [335, 401] width 107 height 15
